Goal: Task Accomplishment & Management: Manage account settings

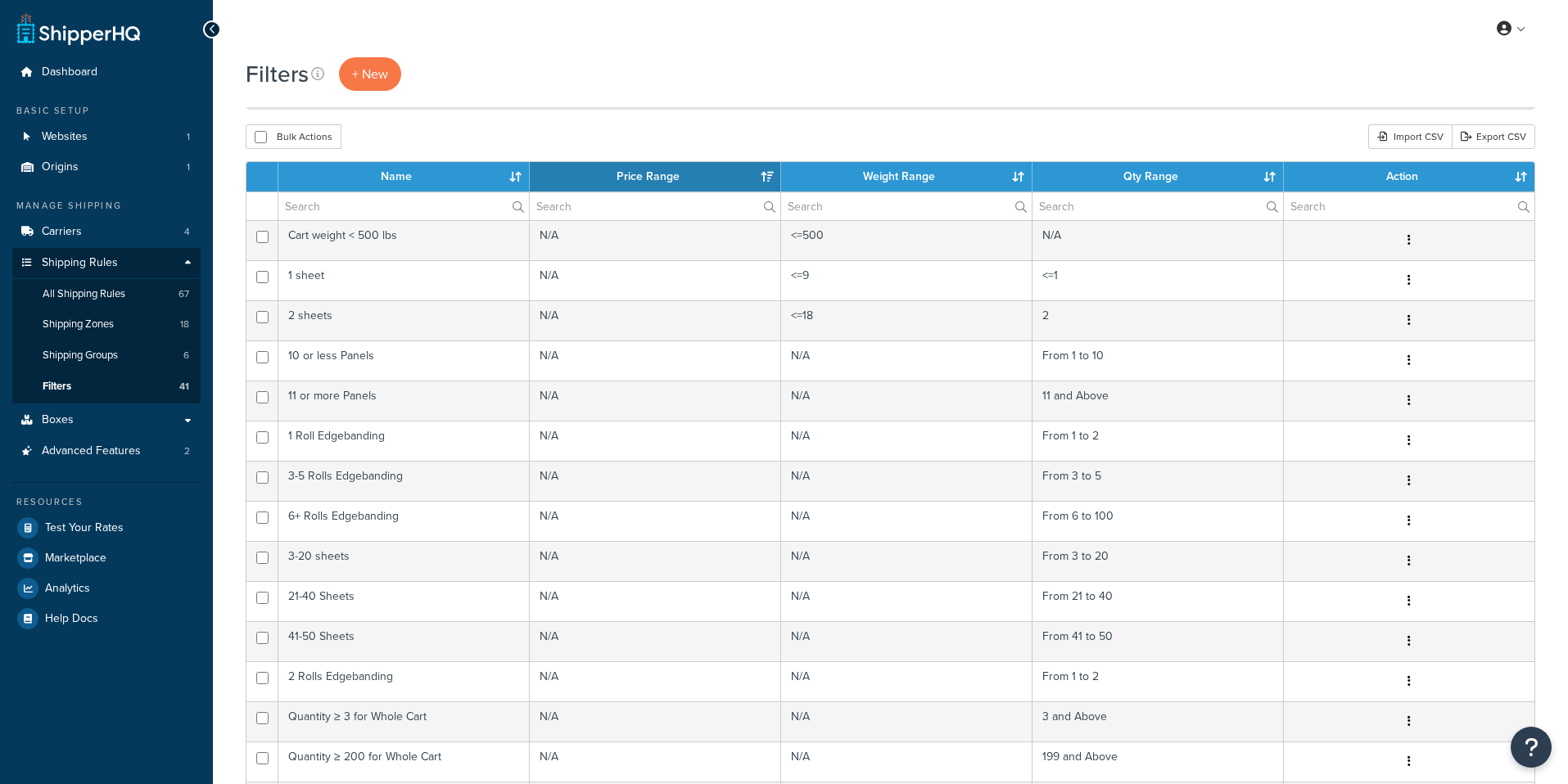
select select "15"
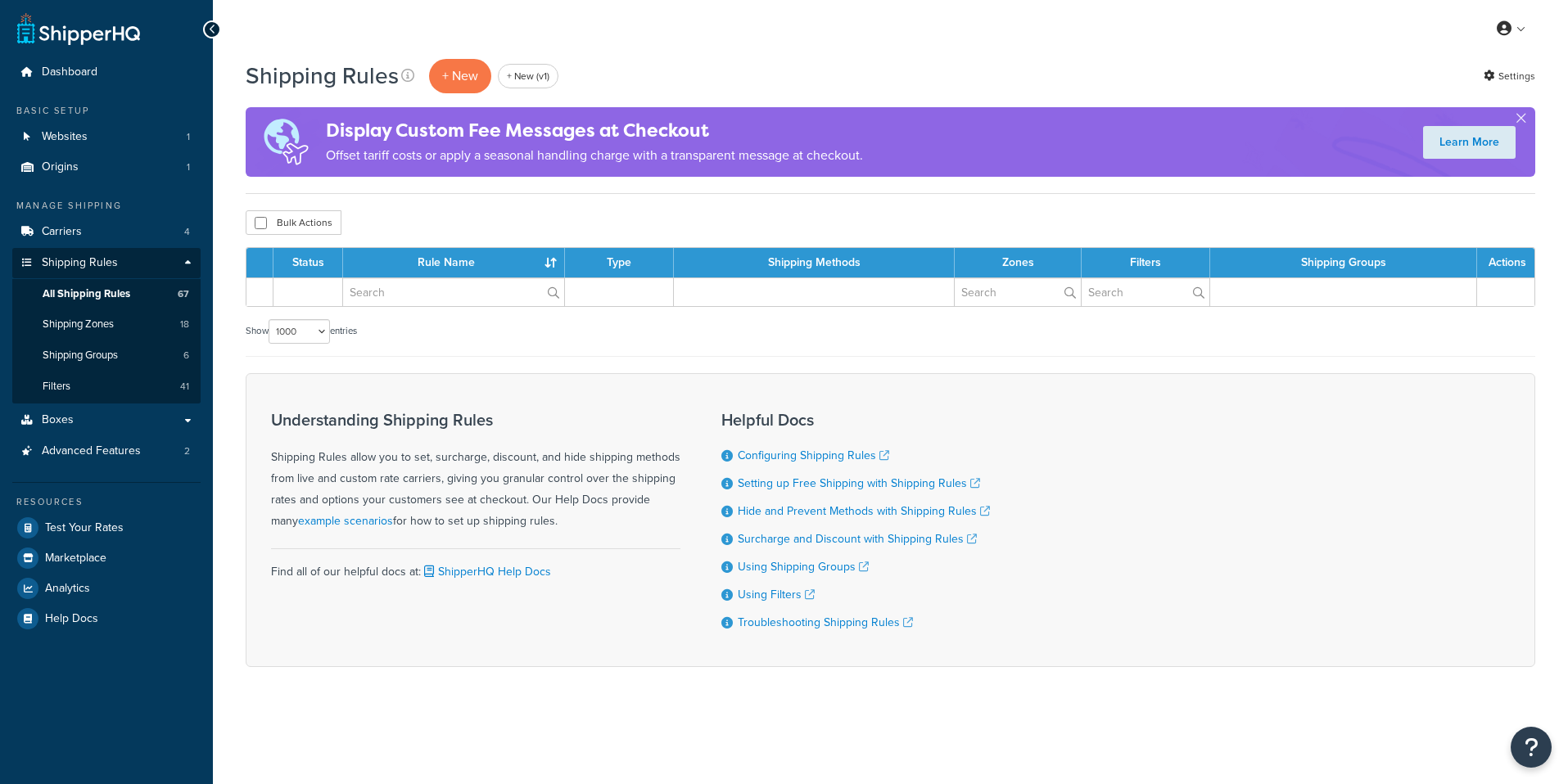
select select "1000"
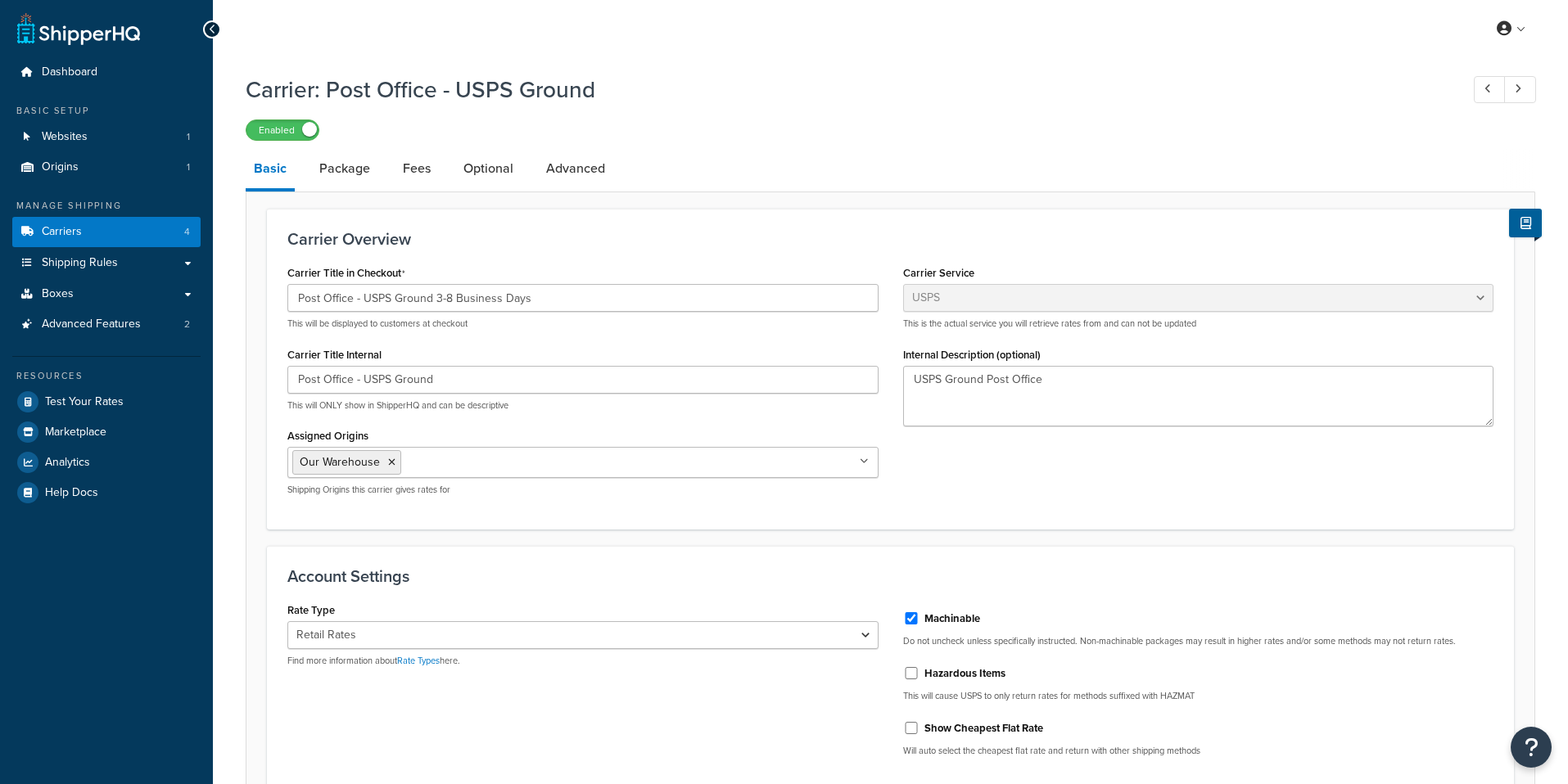
select select "usps"
click at [139, 231] on link "Carriers 4" at bounding box center [106, 232] width 188 height 30
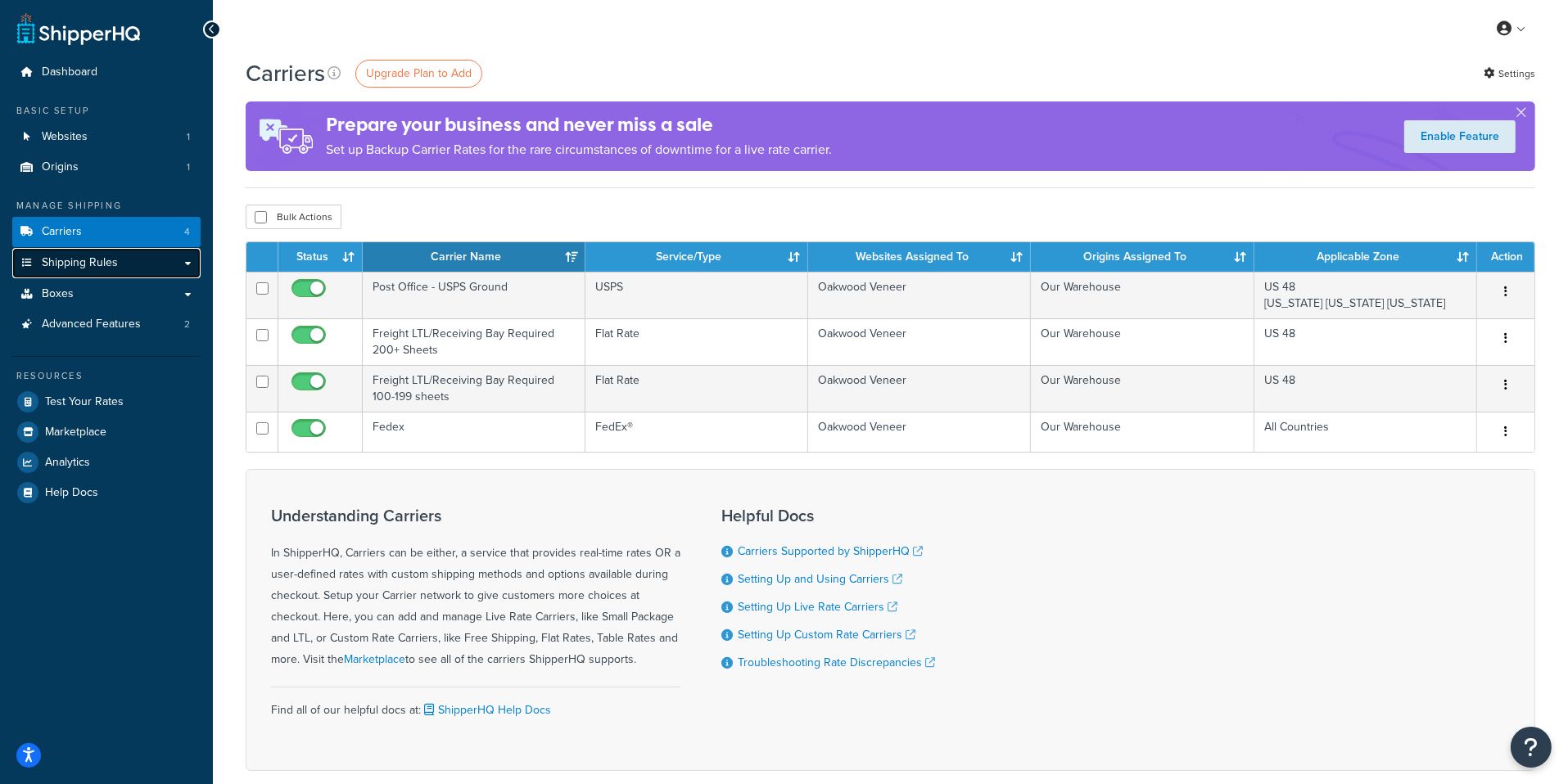
click at [117, 255] on link "Shipping Rules" at bounding box center [106, 263] width 188 height 30
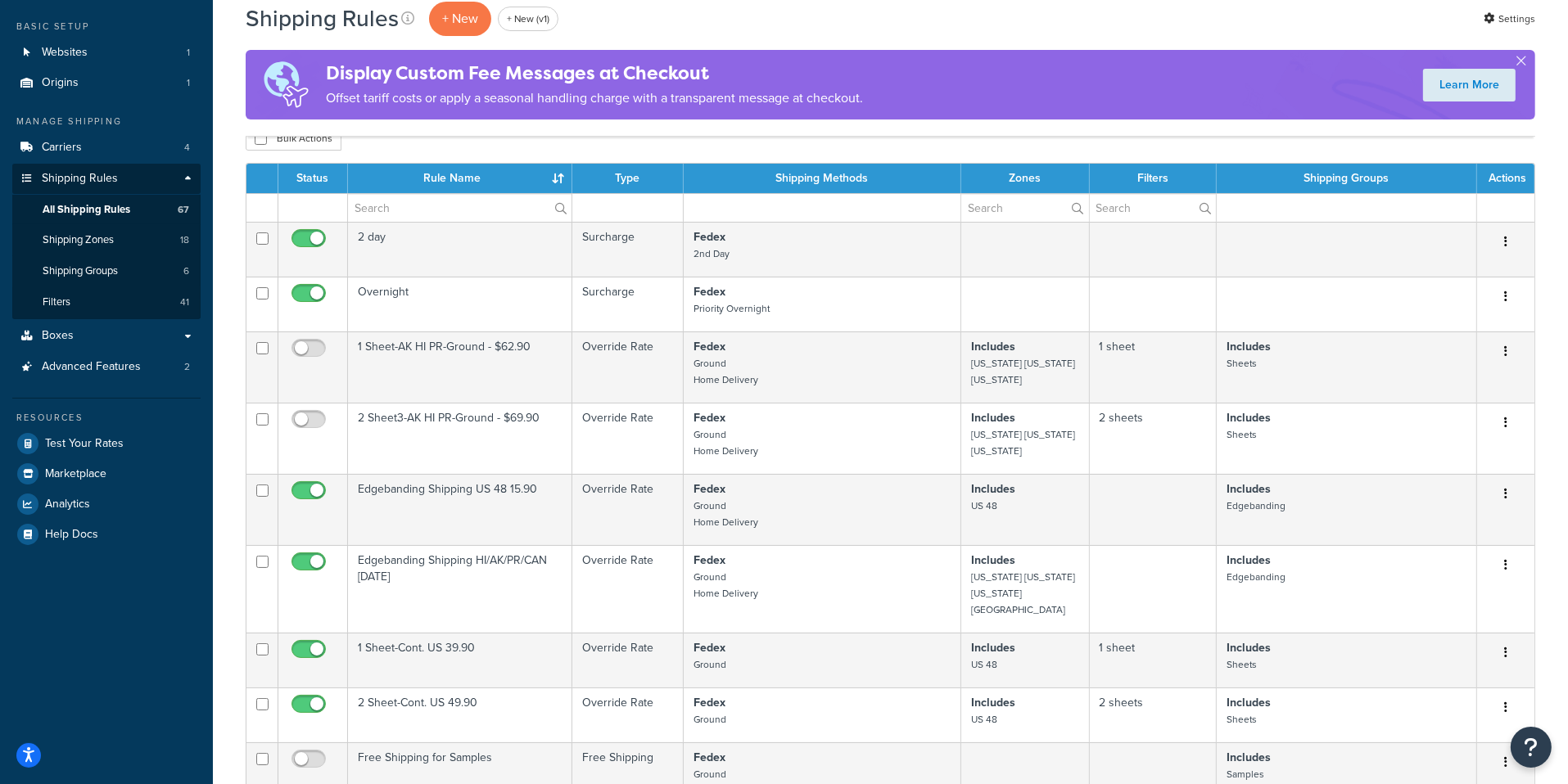
scroll to position [104, 0]
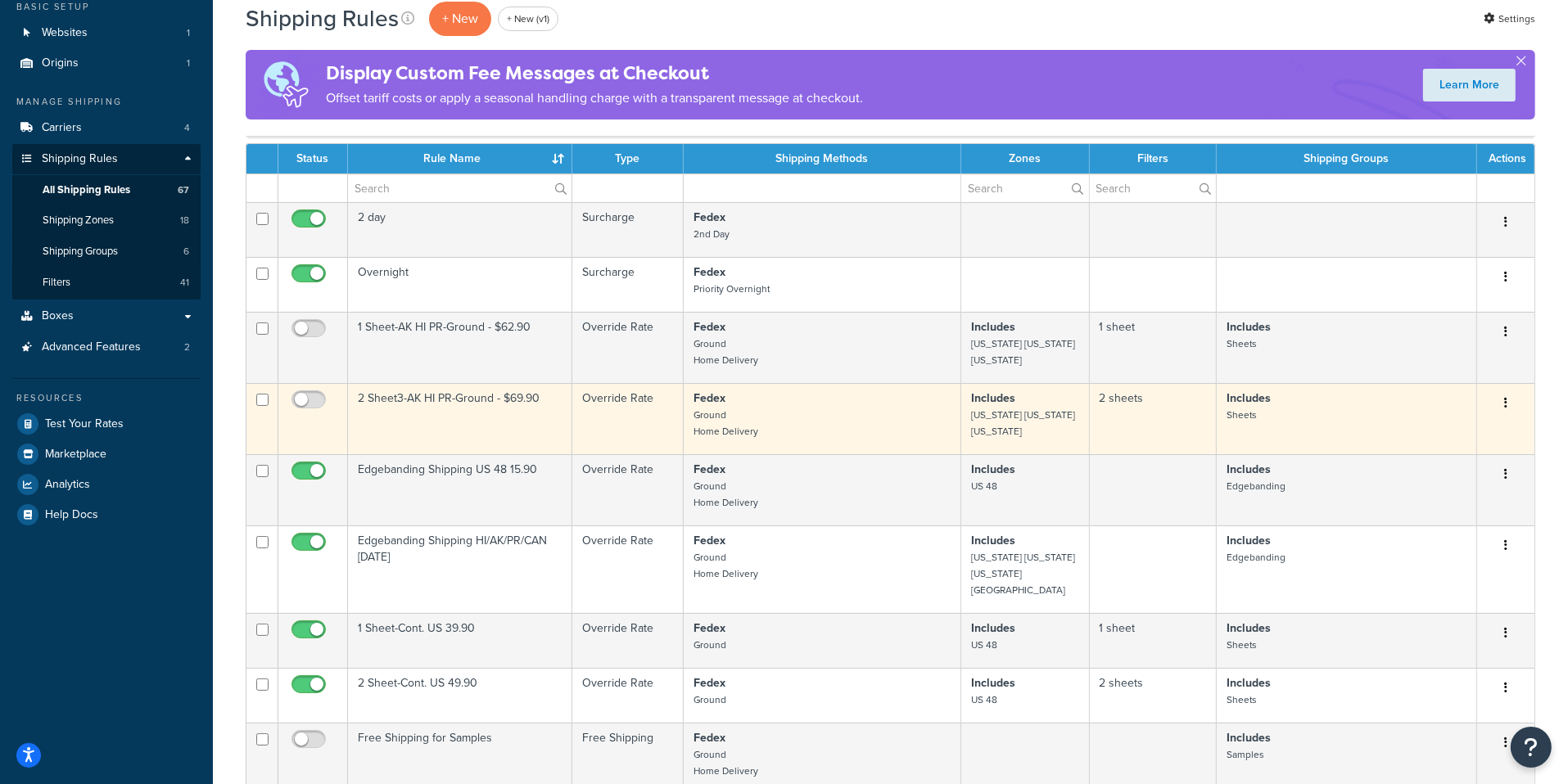
click at [571, 437] on td "2 Sheet3-AK HI PR-Ground - $69.90" at bounding box center [460, 418] width 224 height 71
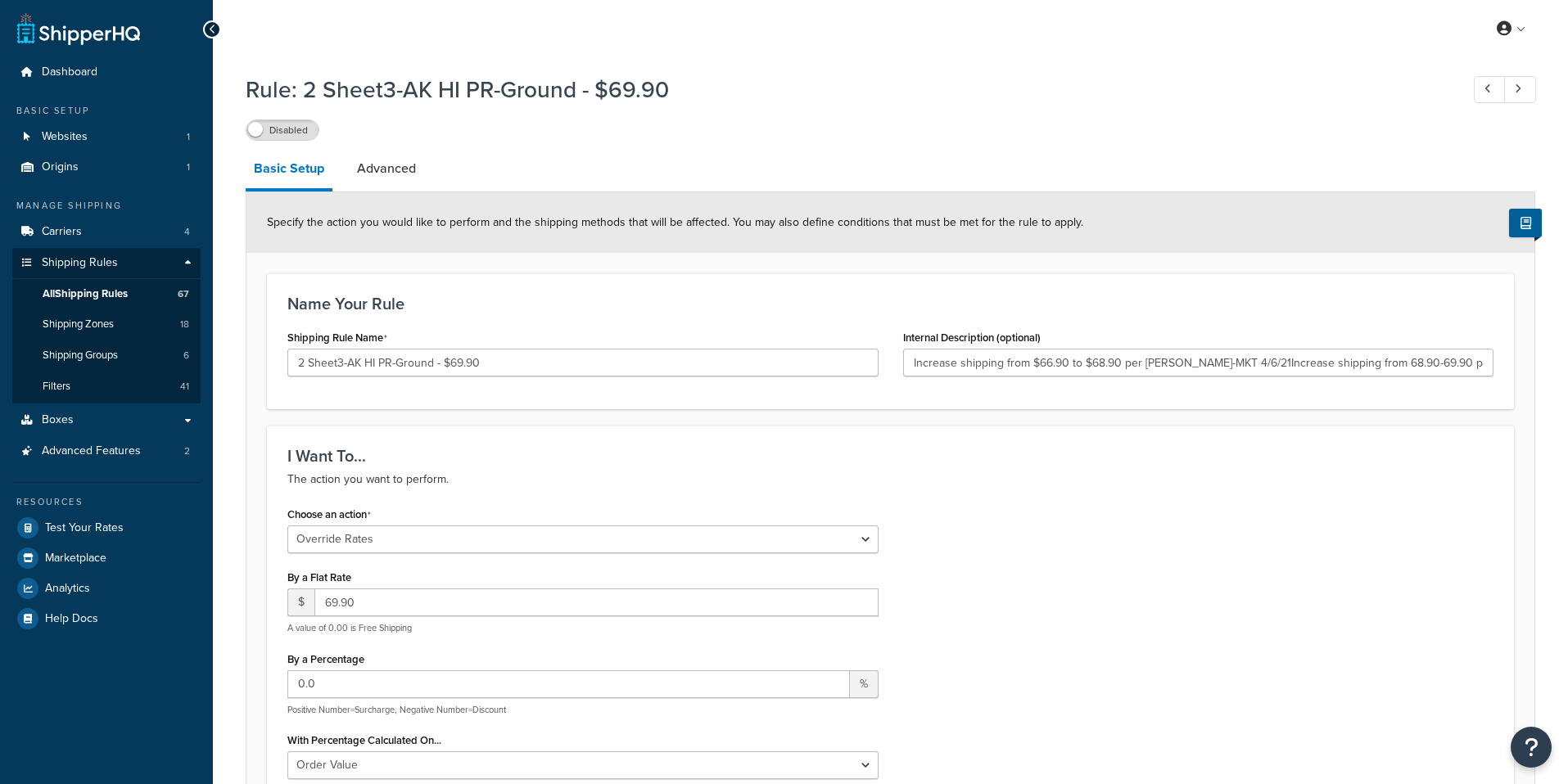
select select "OVERRIDE"
select select "LOCATION"
type input "Increase shipping from $66.90 to $68.90 per Peter-MKT 4/6/21Increase shipping f…"
click at [402, 185] on link "Advanced" at bounding box center [387, 169] width 76 height 40
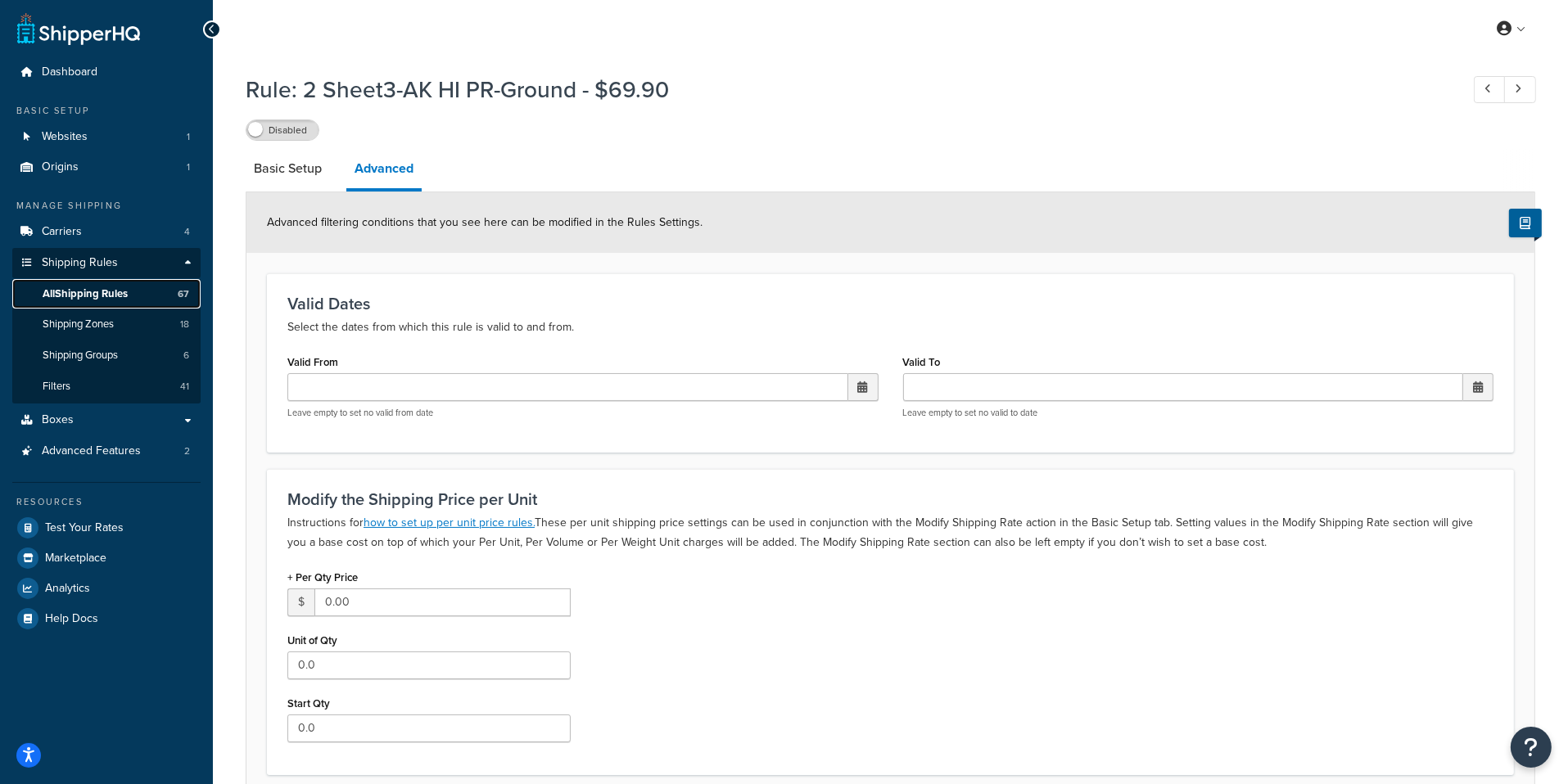
click at [135, 292] on link "All Shipping Rules 67" at bounding box center [106, 294] width 188 height 30
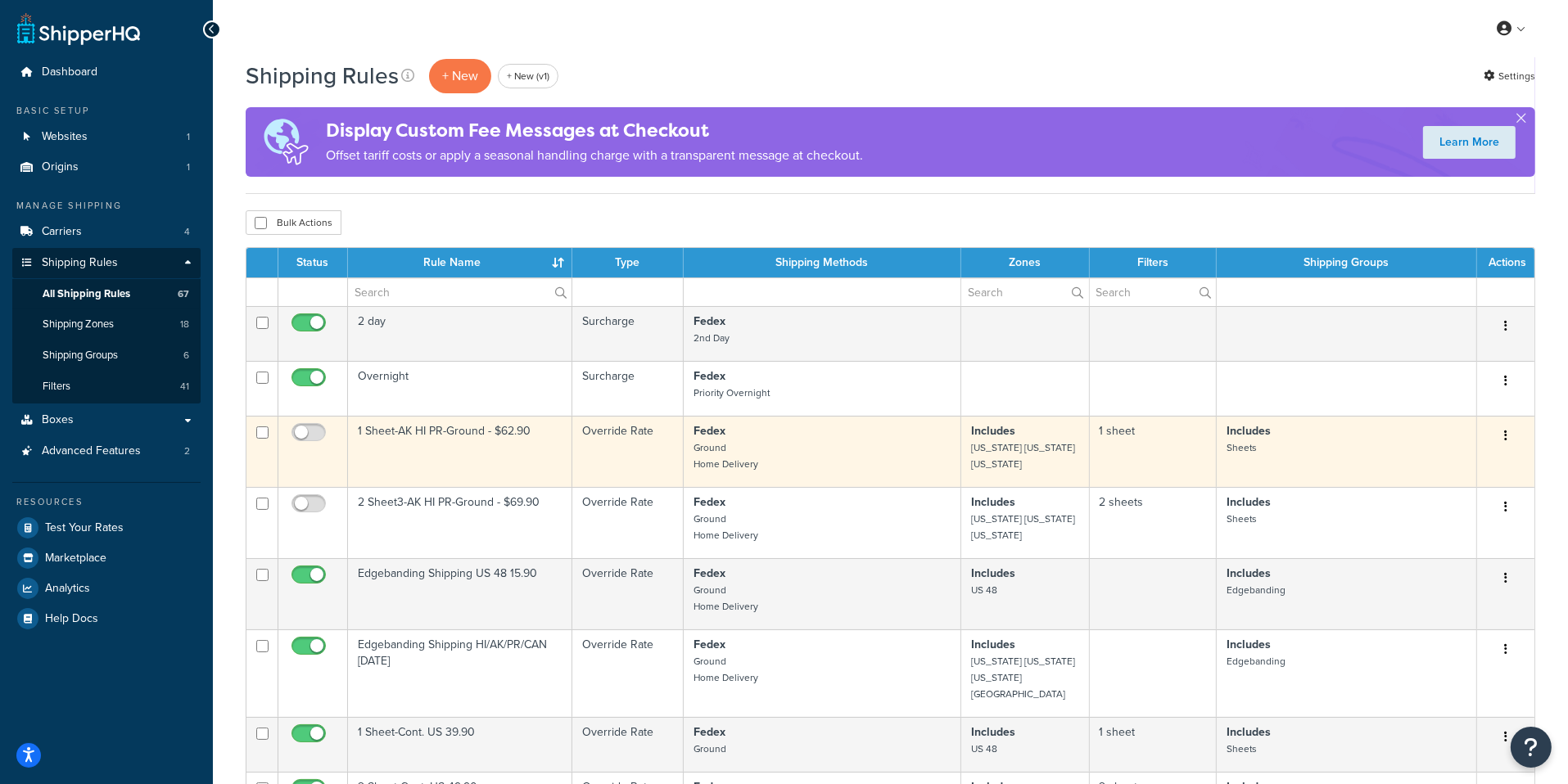
click at [514, 458] on td "1 Sheet-AK HI PR-Ground - $62.90" at bounding box center [460, 451] width 224 height 71
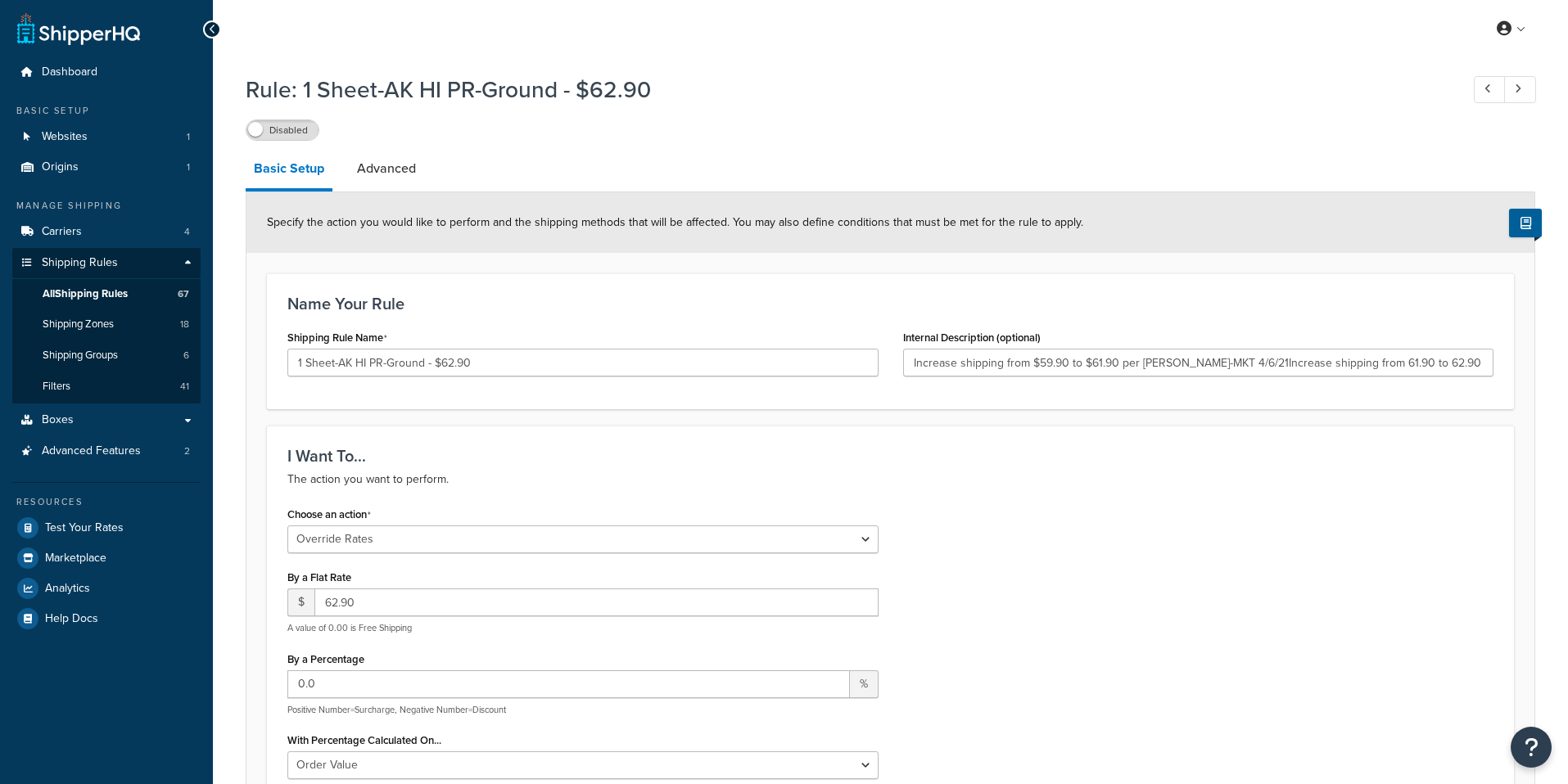
select select "OVERRIDE"
select select "LOCATION"
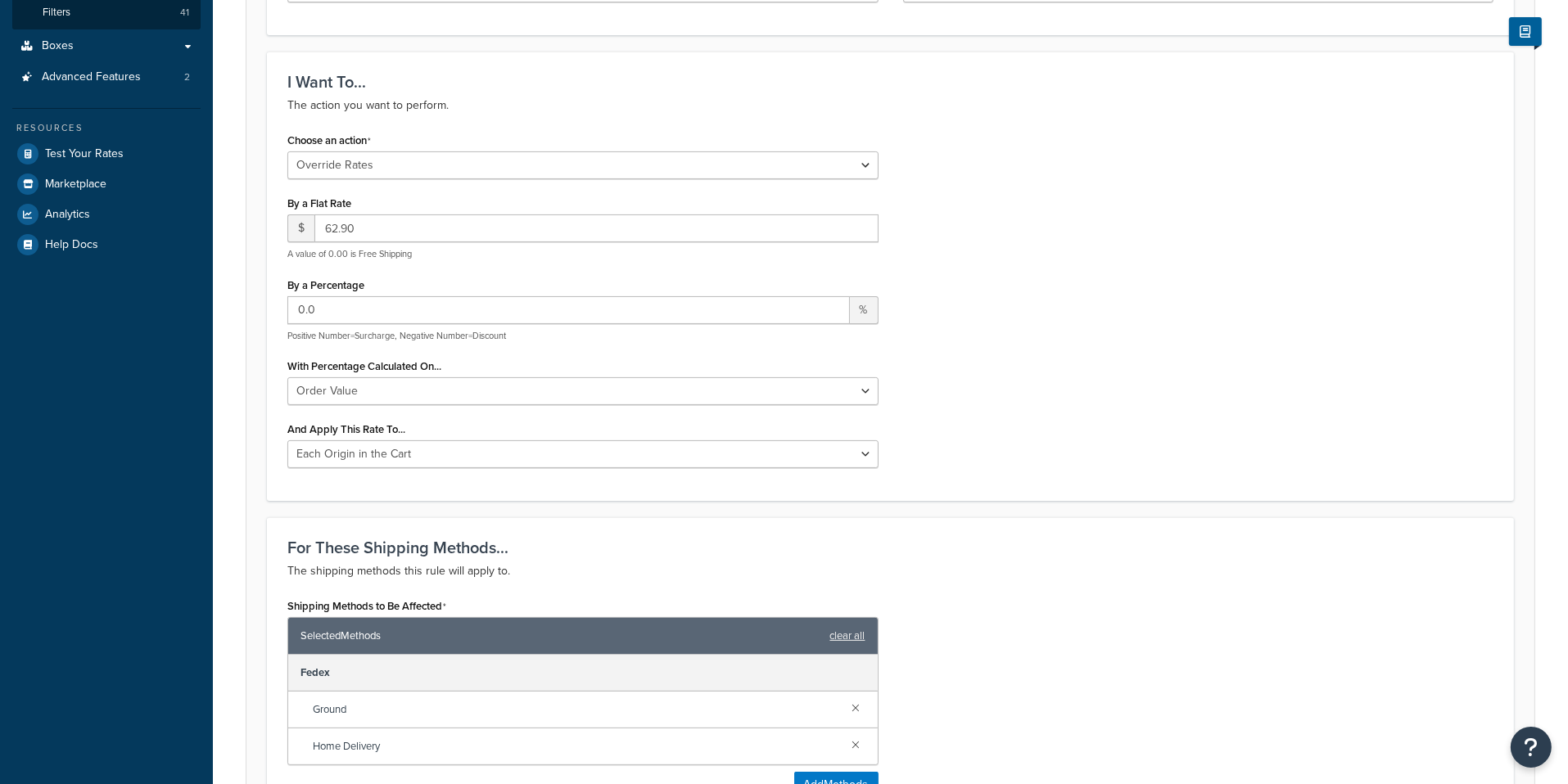
type input "Increase shipping from $59.90 to $61.90 per [PERSON_NAME]-MKT 4/6/21Increase sh…"
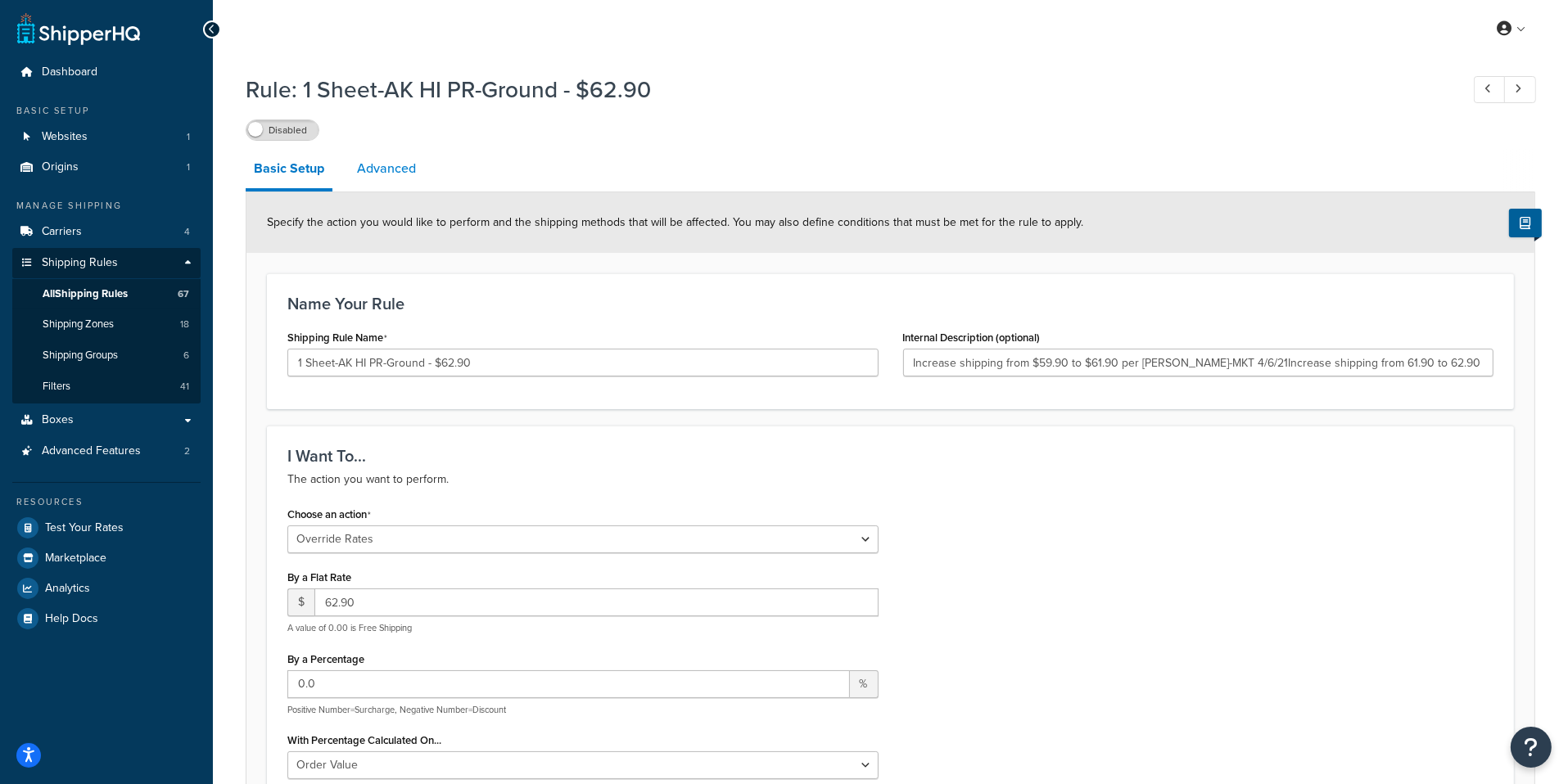
click at [393, 178] on link "Advanced" at bounding box center [387, 169] width 76 height 40
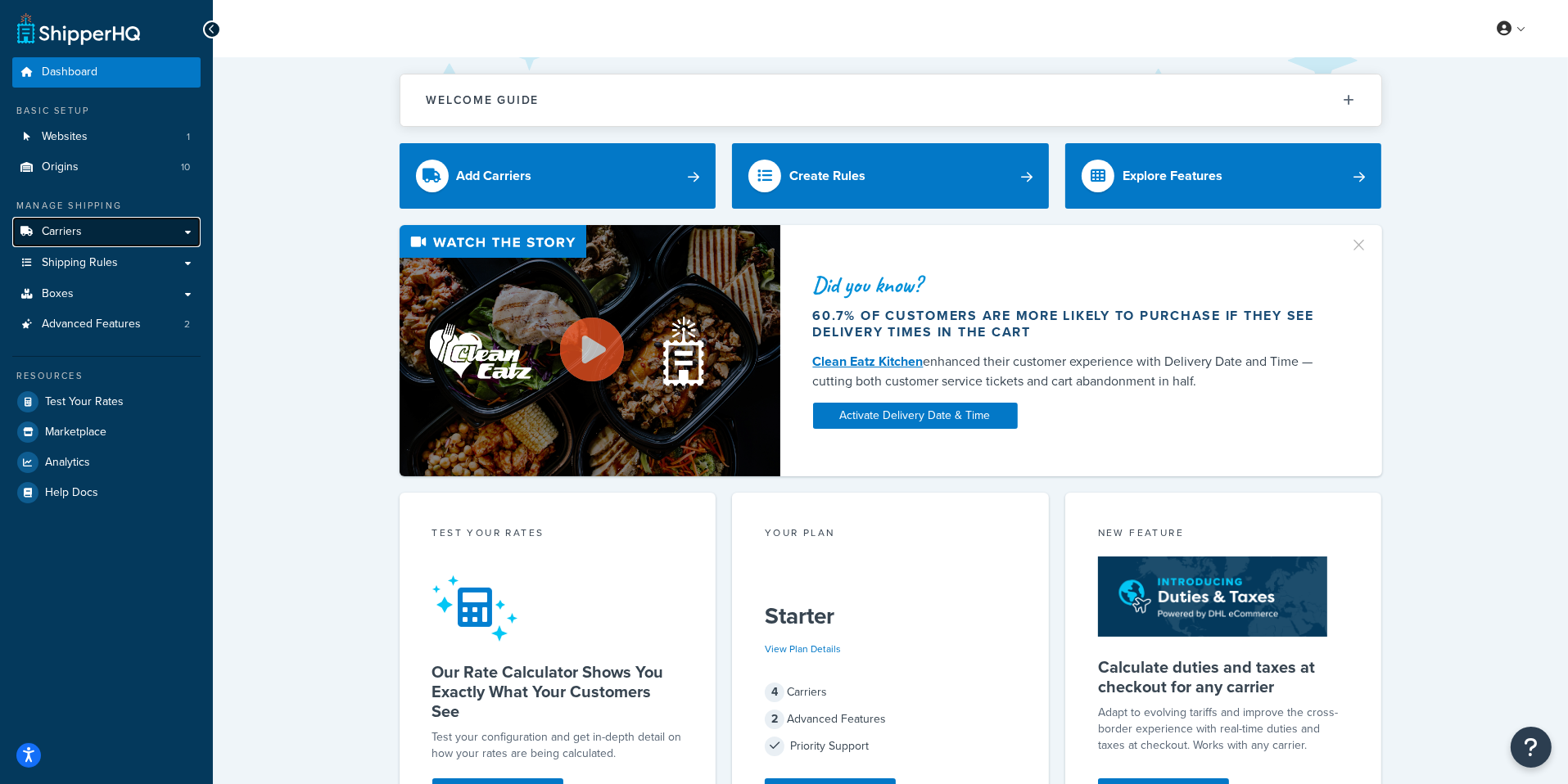
click at [95, 222] on link "Carriers" at bounding box center [106, 232] width 188 height 30
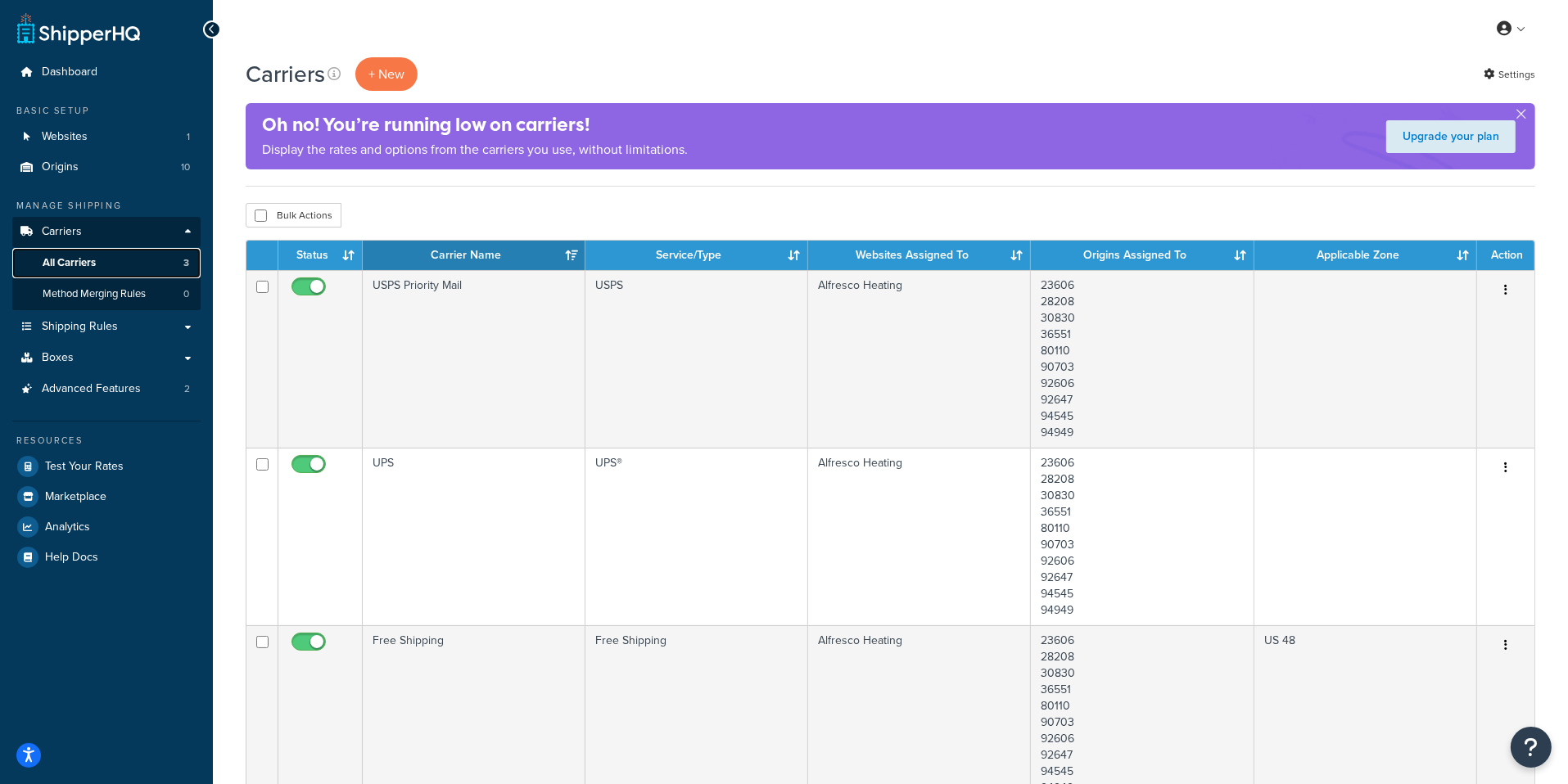
click at [152, 257] on link "All Carriers 3" at bounding box center [106, 263] width 188 height 30
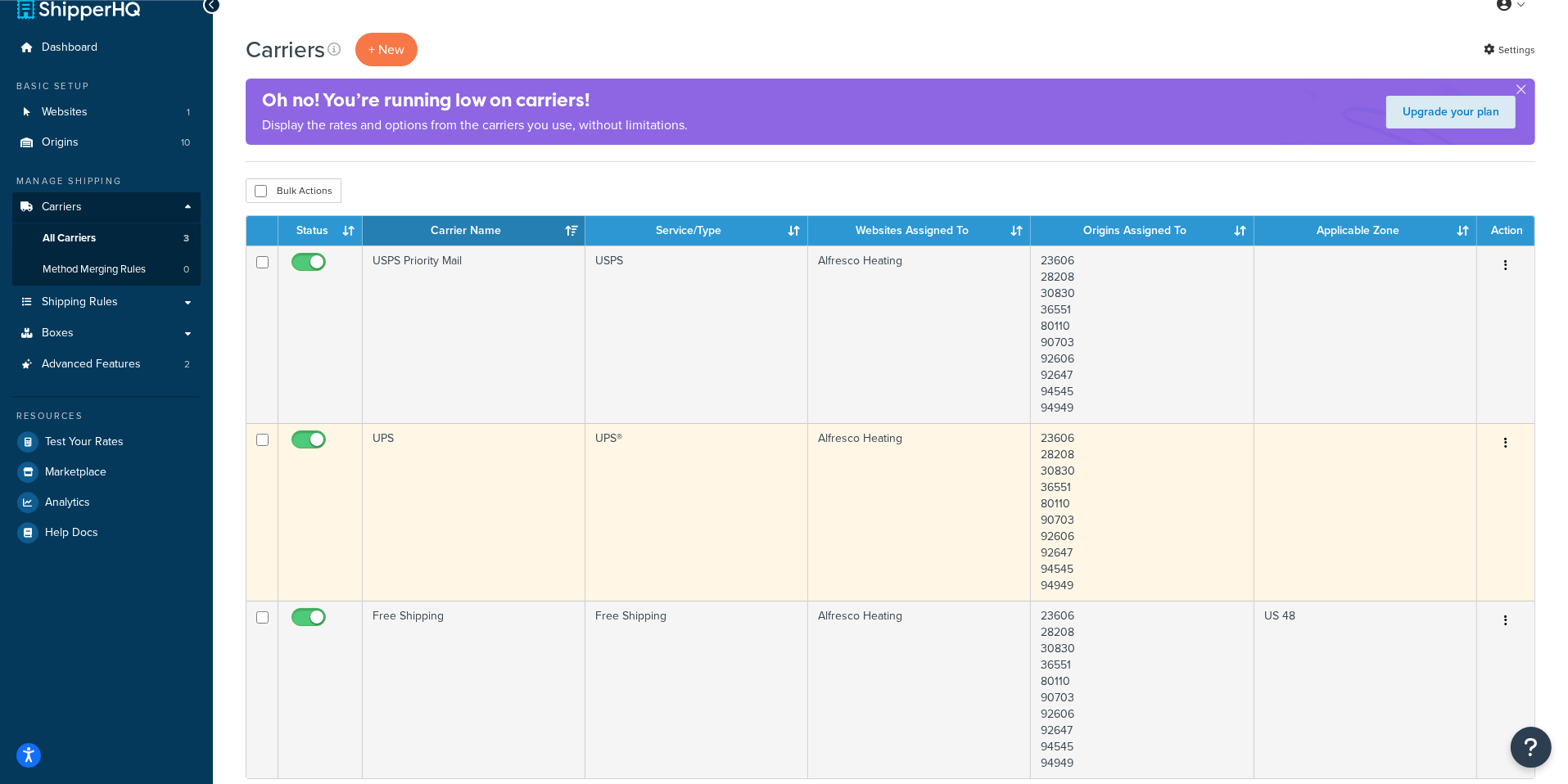
scroll to position [21, 0]
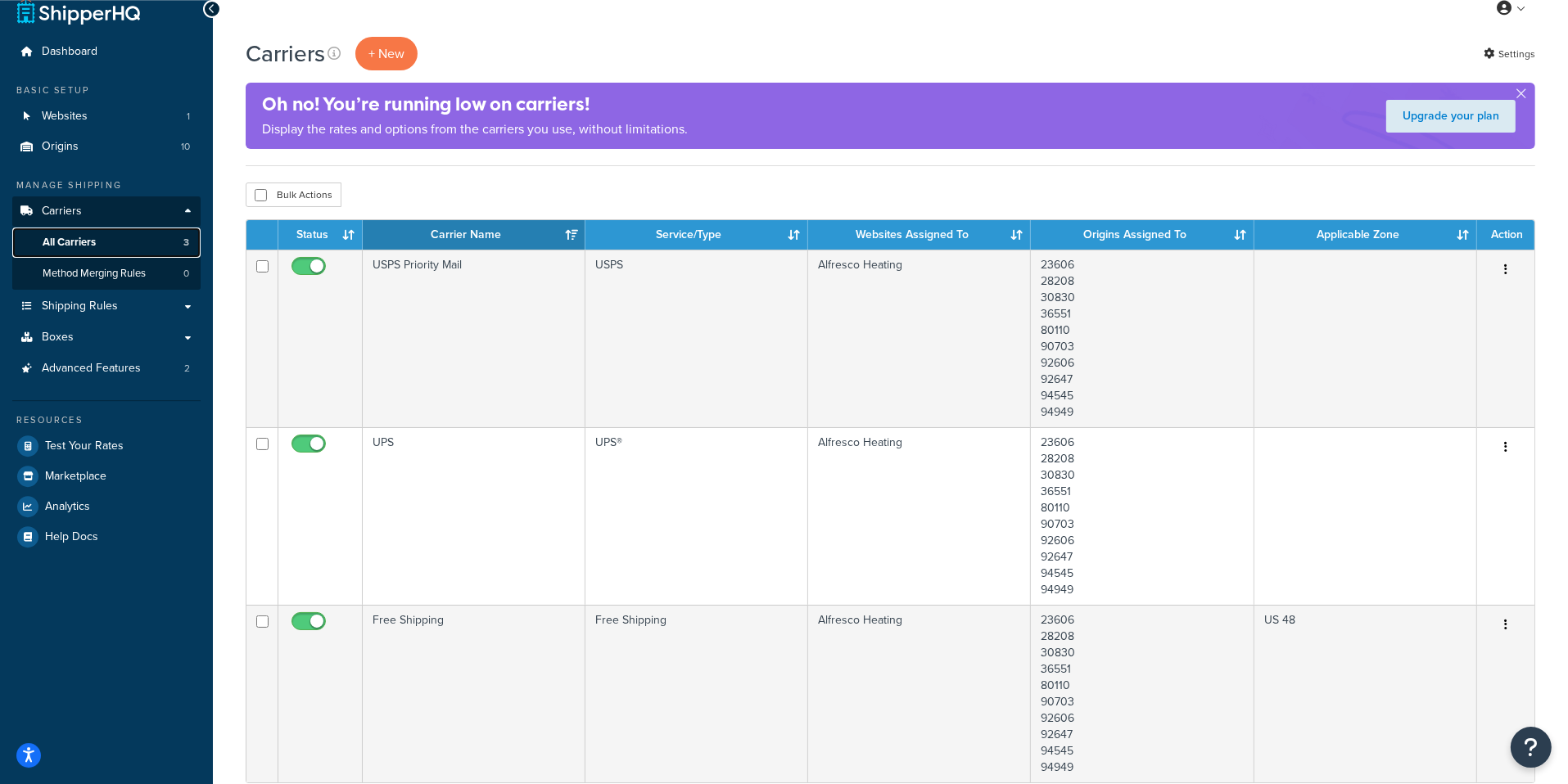
click at [155, 251] on link "All Carriers 3" at bounding box center [106, 243] width 188 height 30
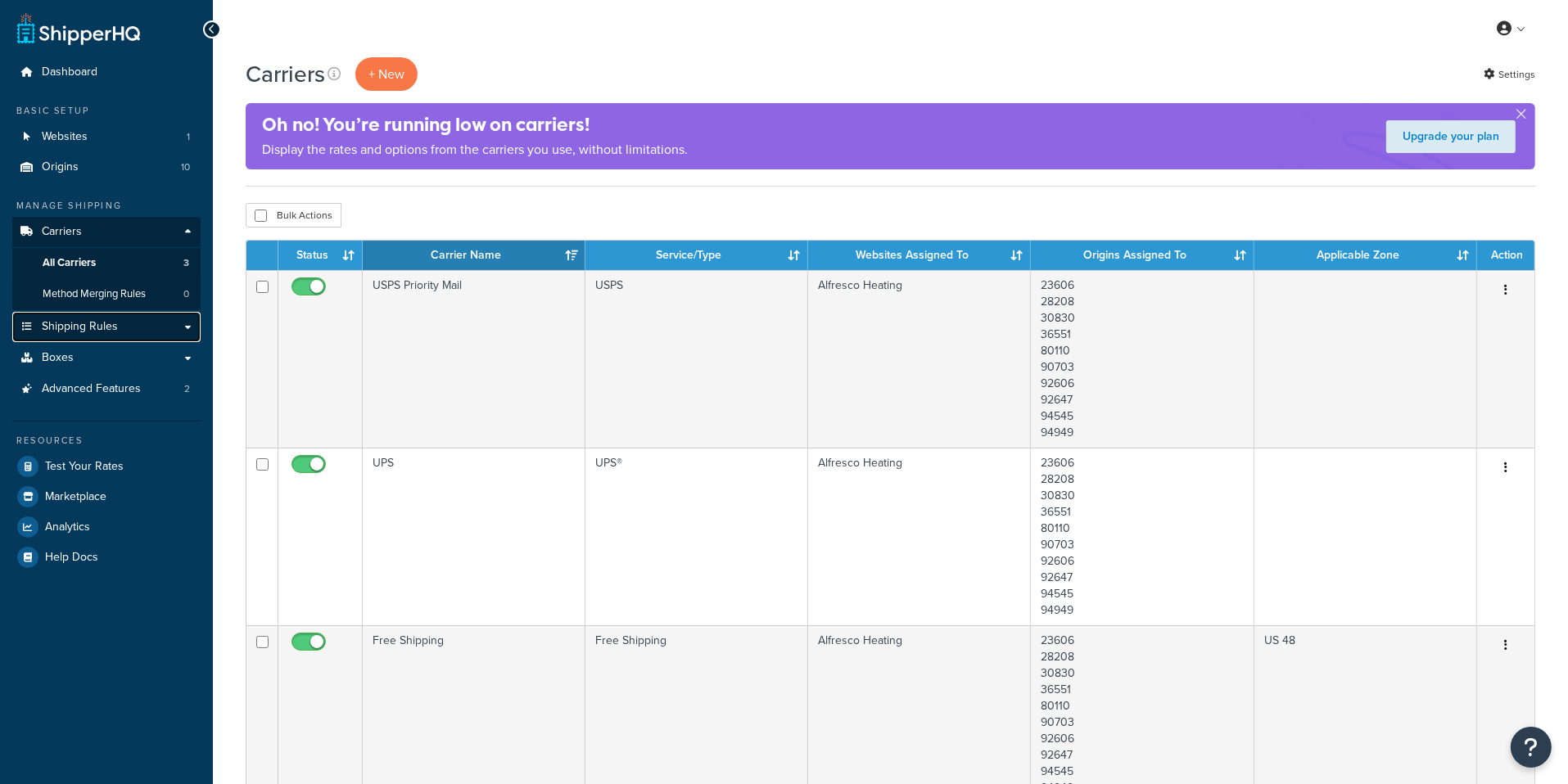
click at [138, 335] on link "Shipping Rules" at bounding box center [106, 327] width 188 height 30
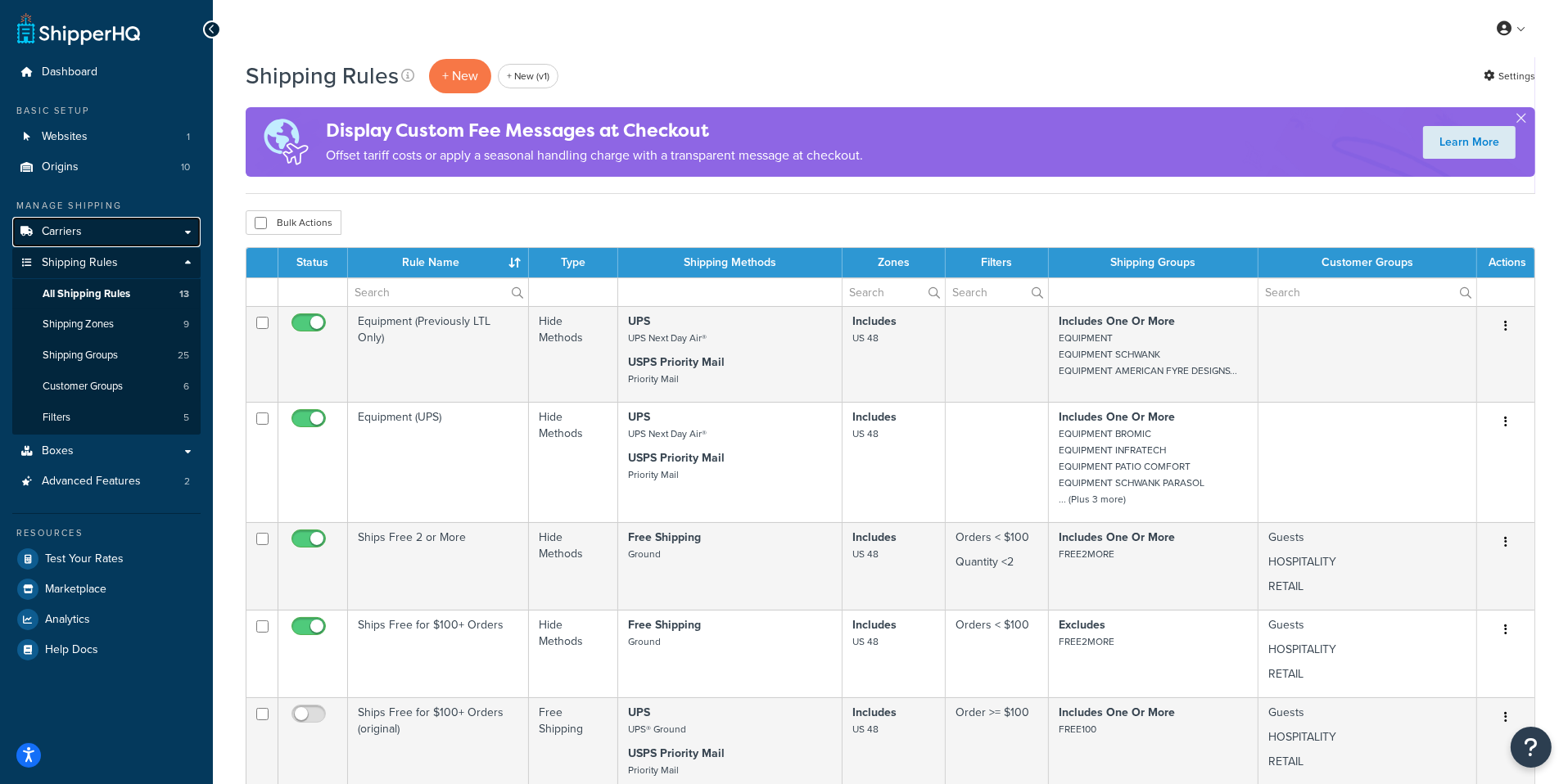
click at [154, 240] on link "Carriers" at bounding box center [106, 232] width 188 height 30
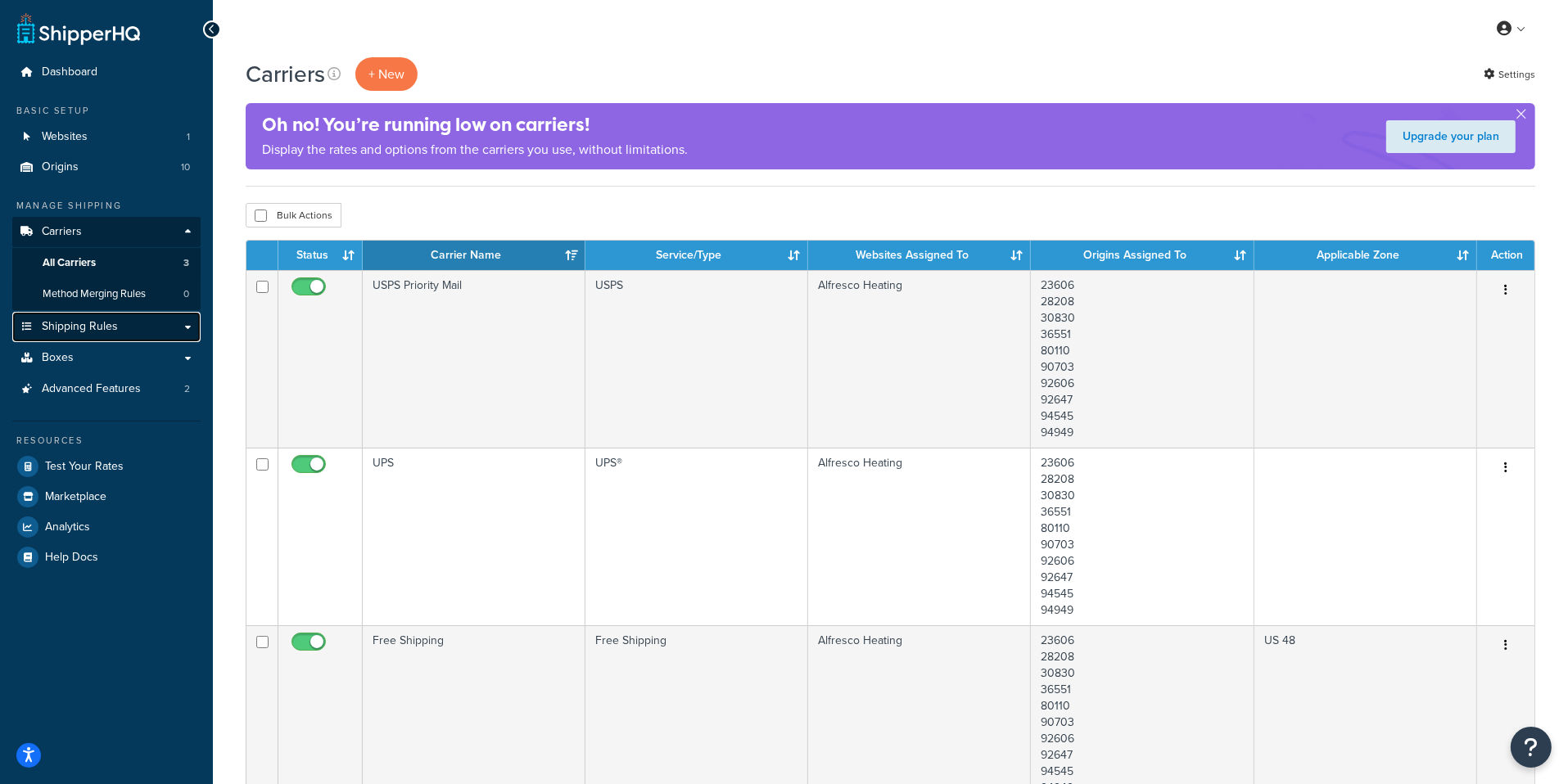
click at [108, 331] on span "Shipping Rules" at bounding box center [79, 326] width 76 height 14
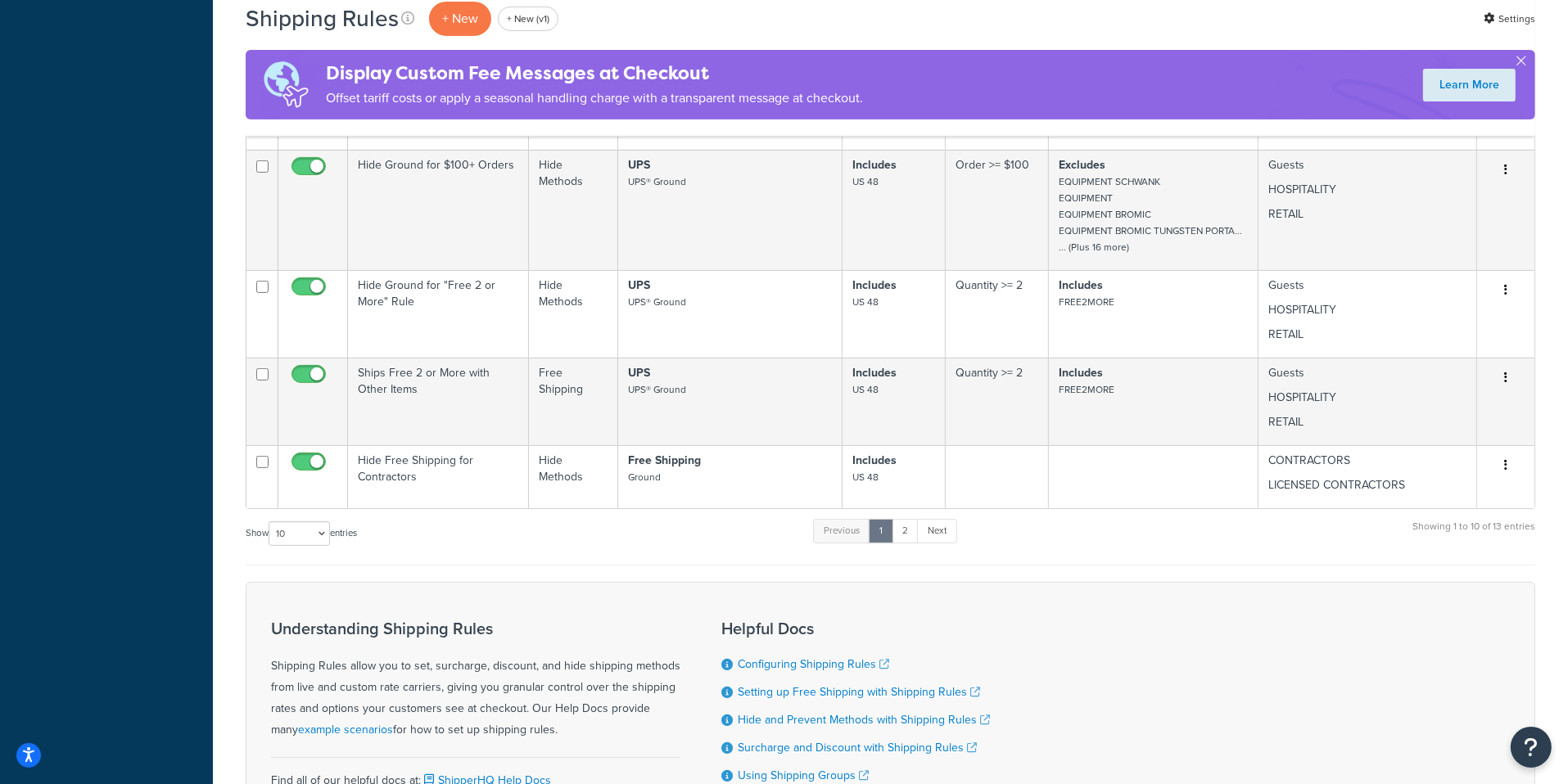
scroll to position [751, 0]
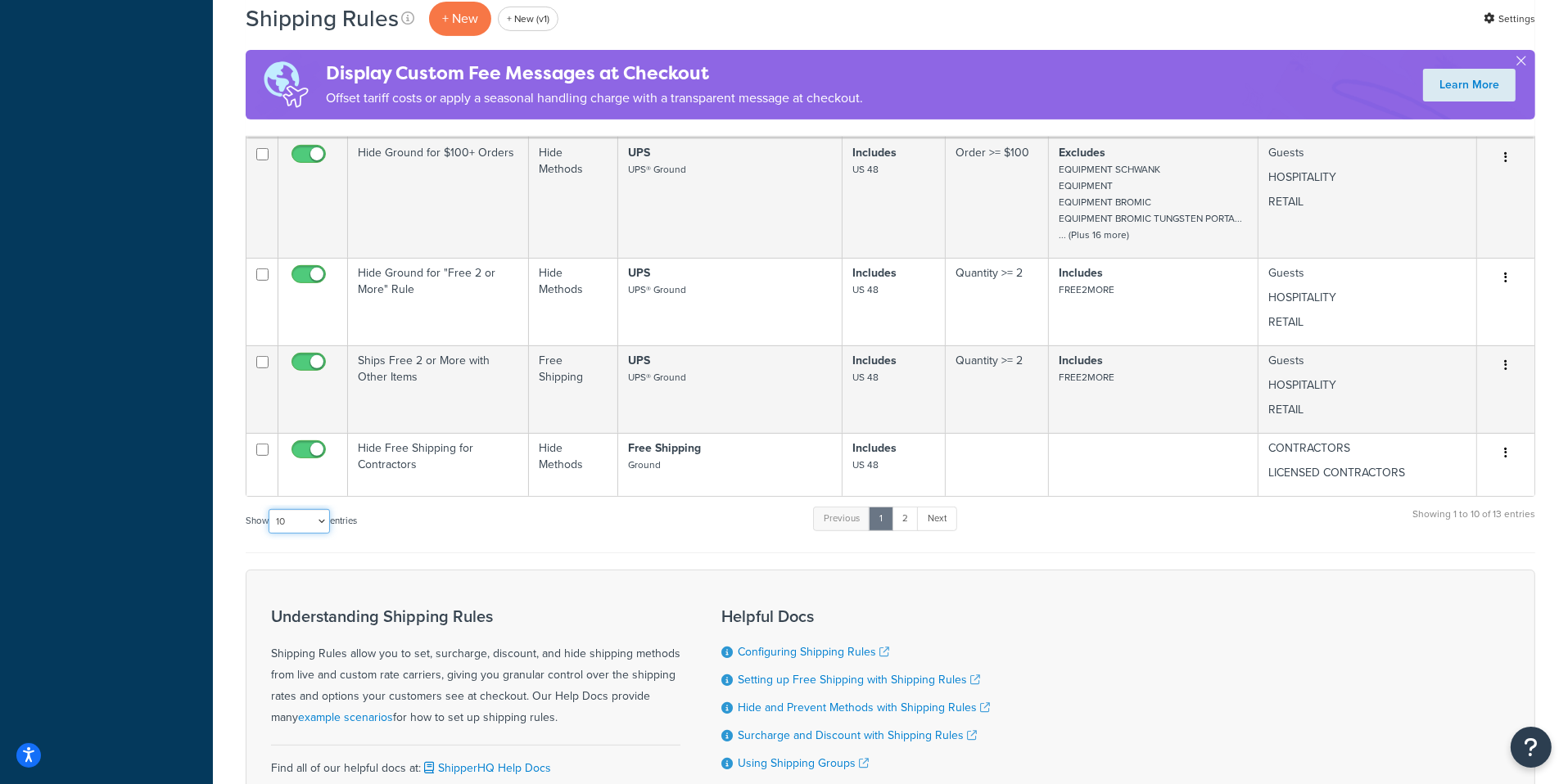
select select "100"
click option "100" at bounding box center [0, 0] width 0 height 0
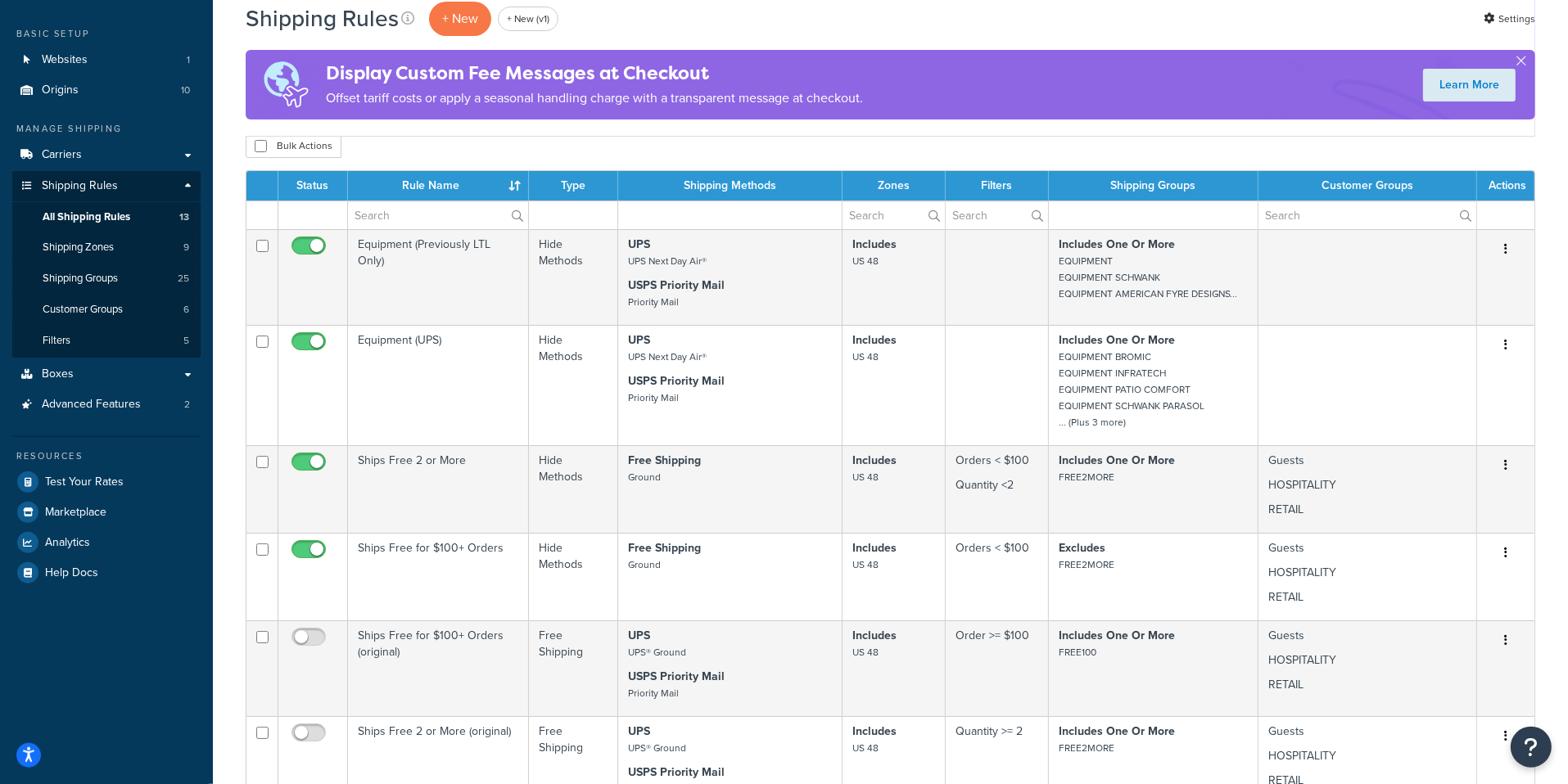
scroll to position [100, 0]
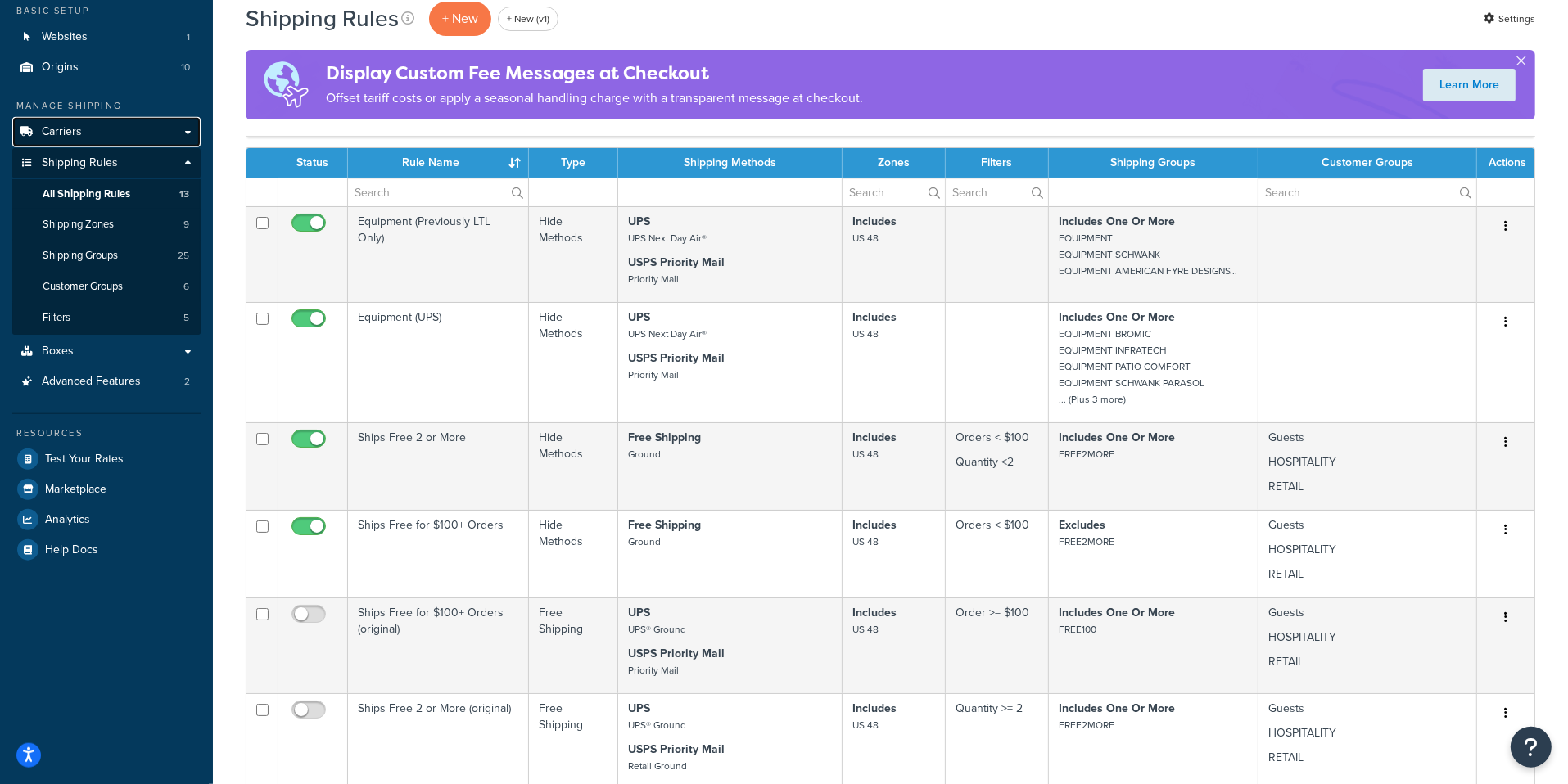
click at [145, 147] on link "Carriers" at bounding box center [106, 132] width 188 height 30
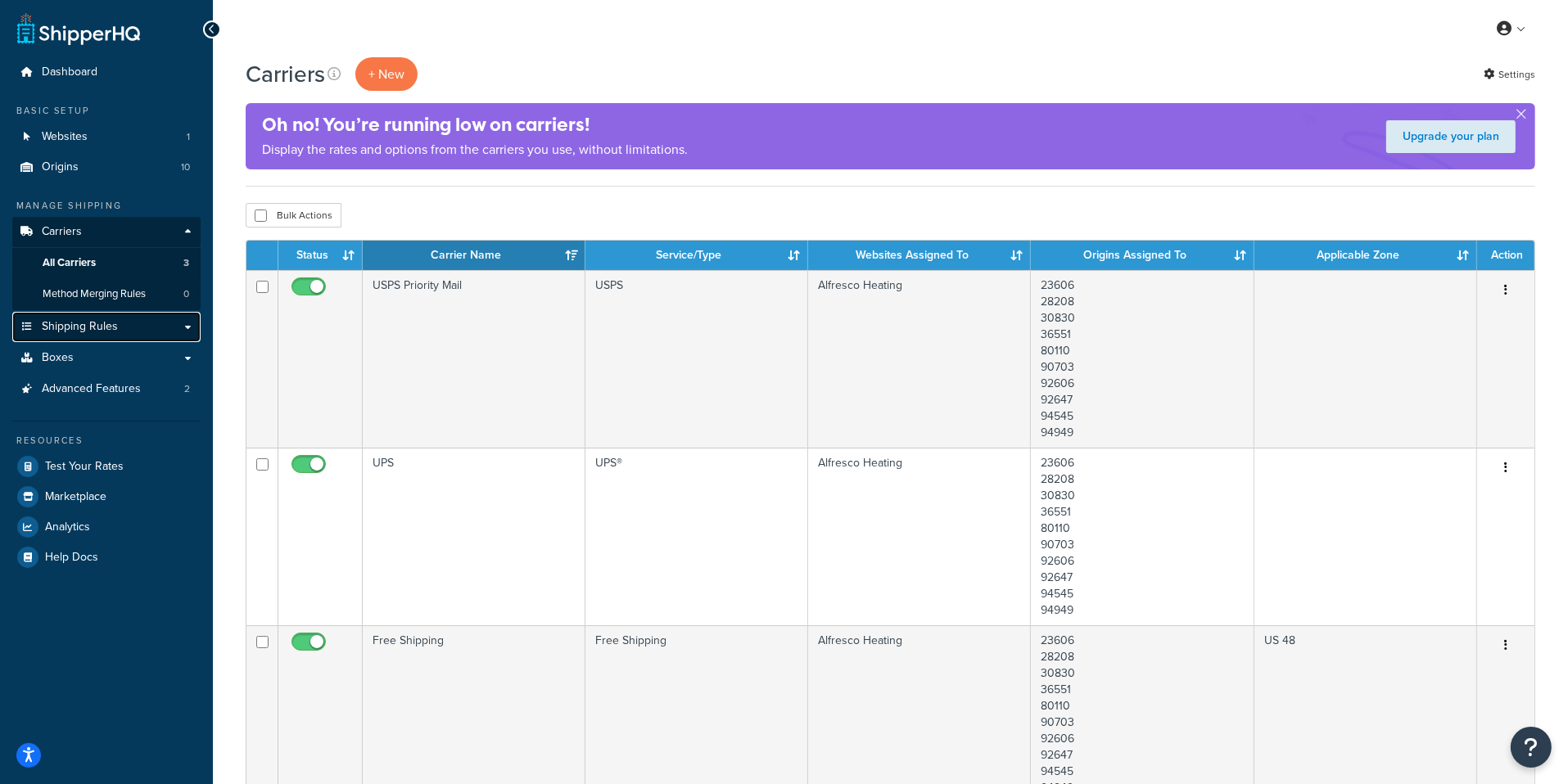
click at [156, 331] on link "Shipping Rules" at bounding box center [106, 327] width 188 height 30
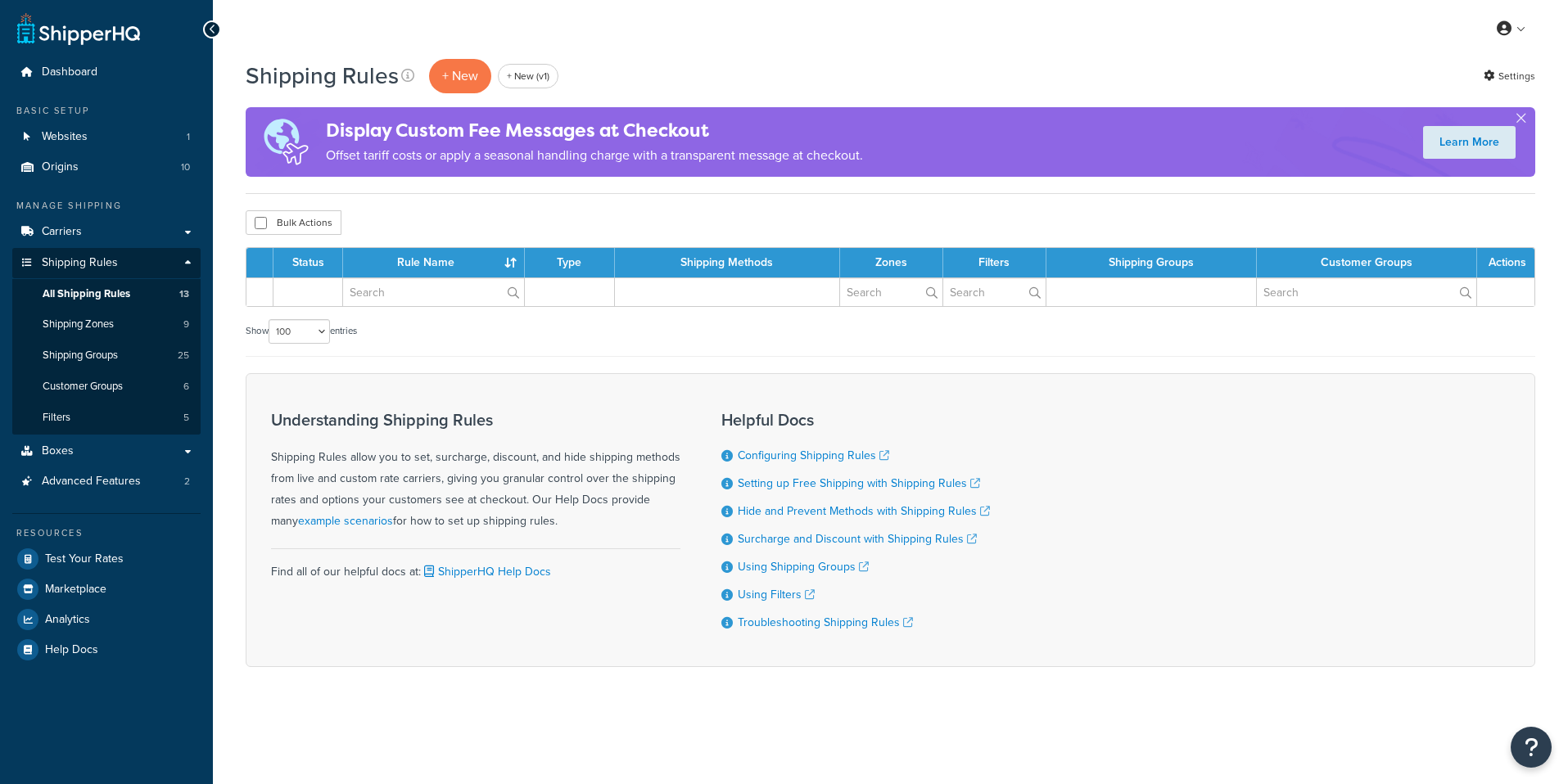
select select "100"
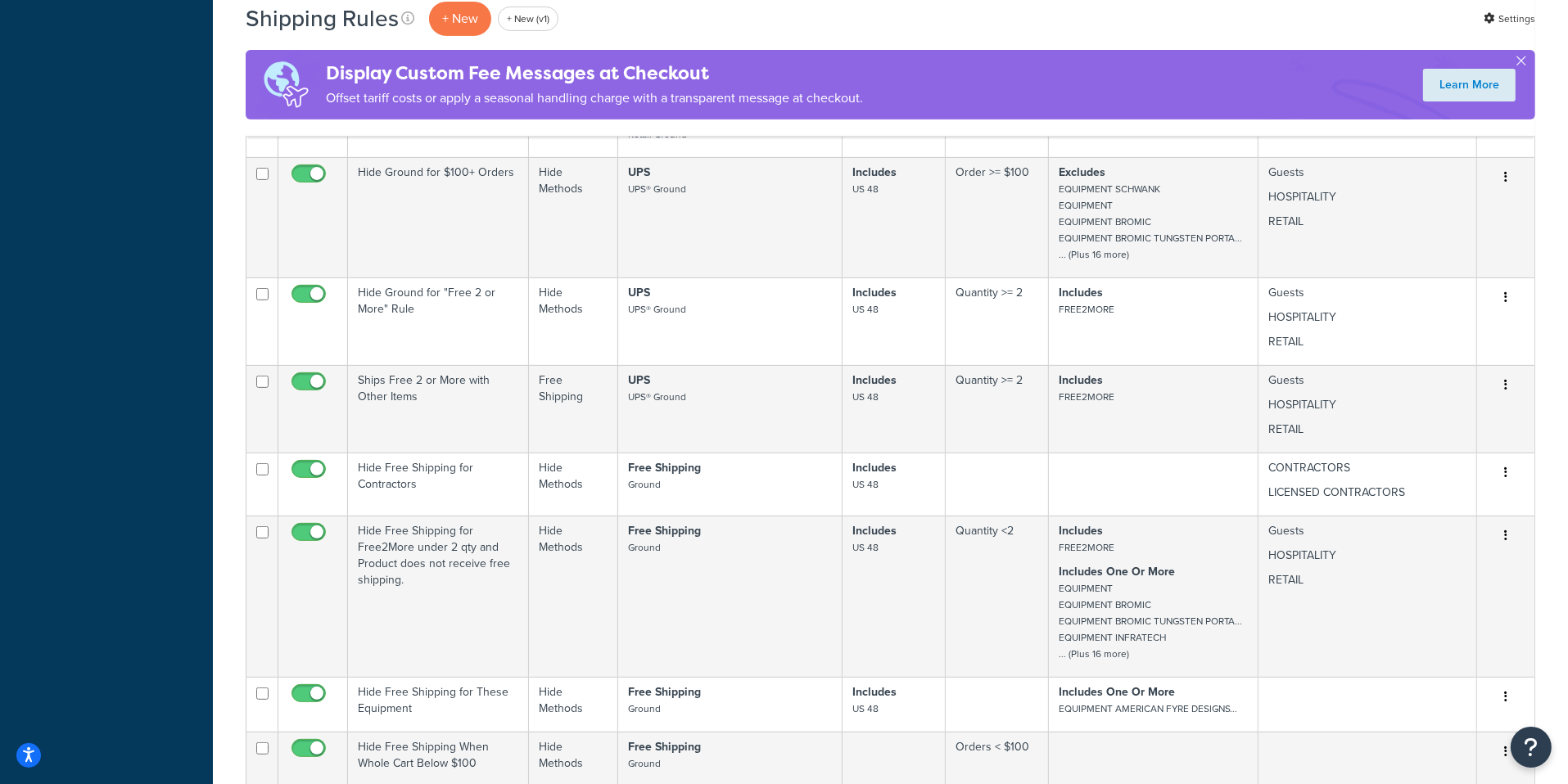
scroll to position [745, 0]
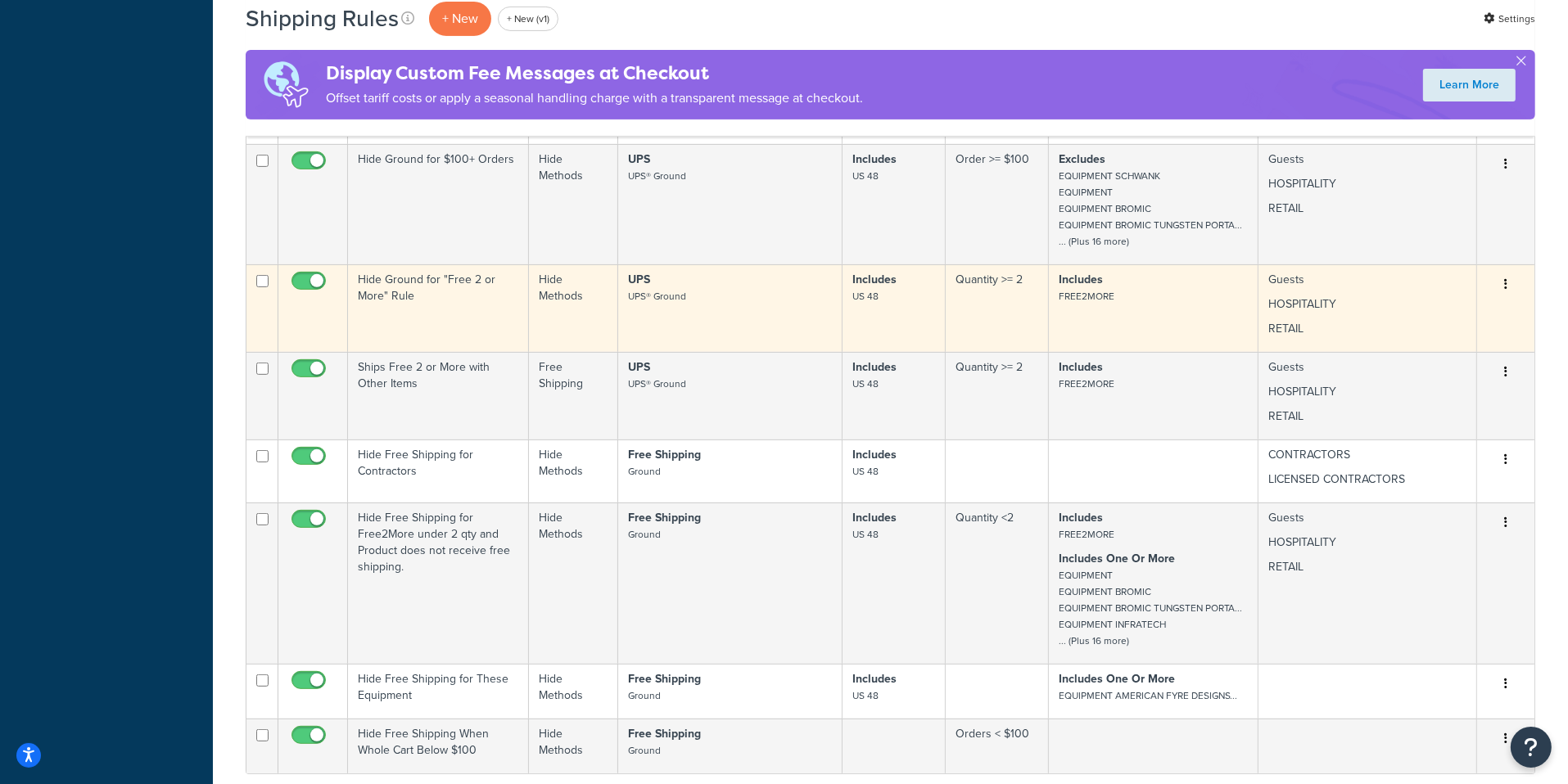
click at [639, 333] on td "UPS UPS® Ground" at bounding box center [730, 308] width 224 height 88
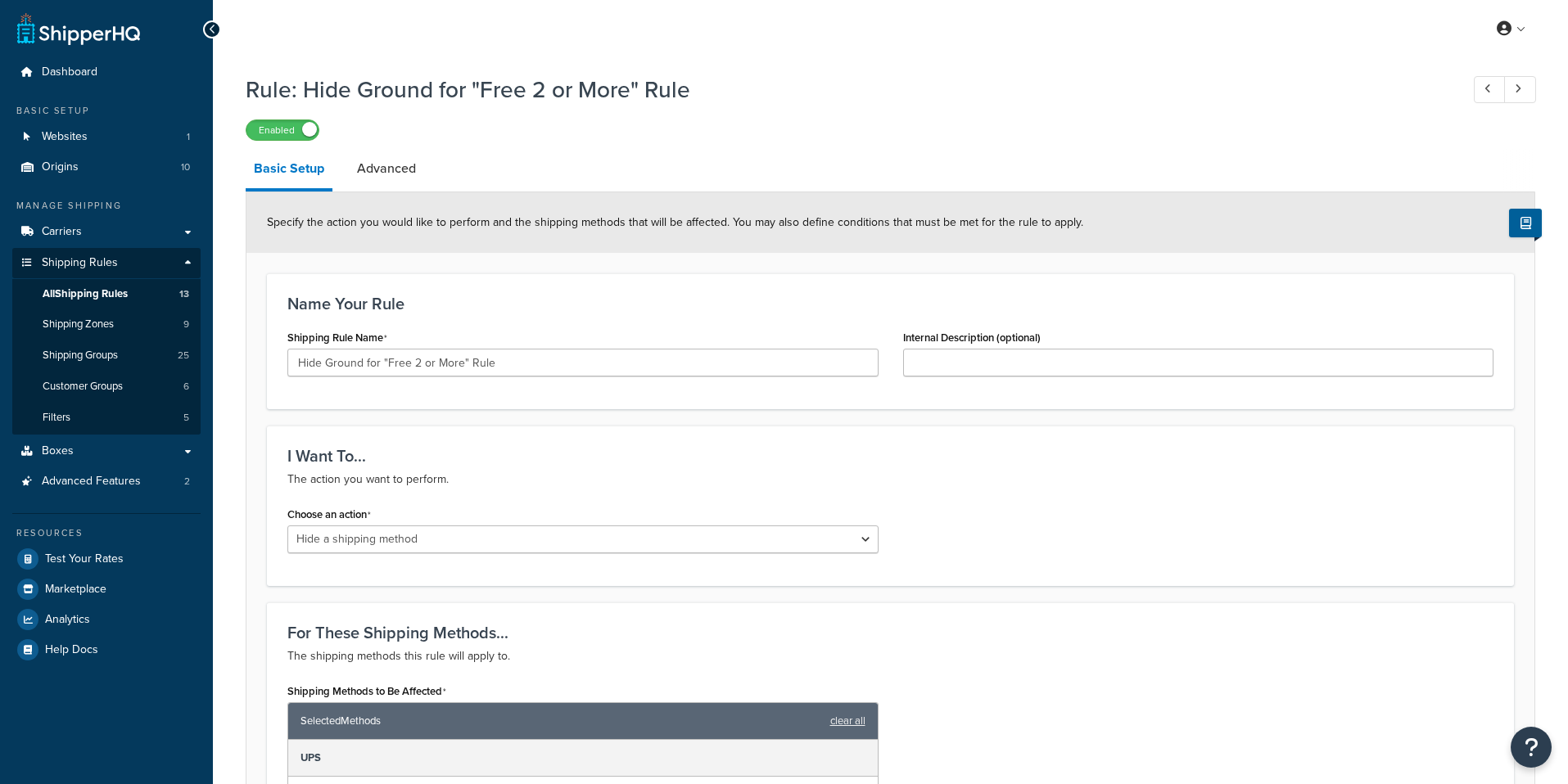
select select "HIDE"
click at [163, 243] on link "Carriers" at bounding box center [106, 232] width 188 height 30
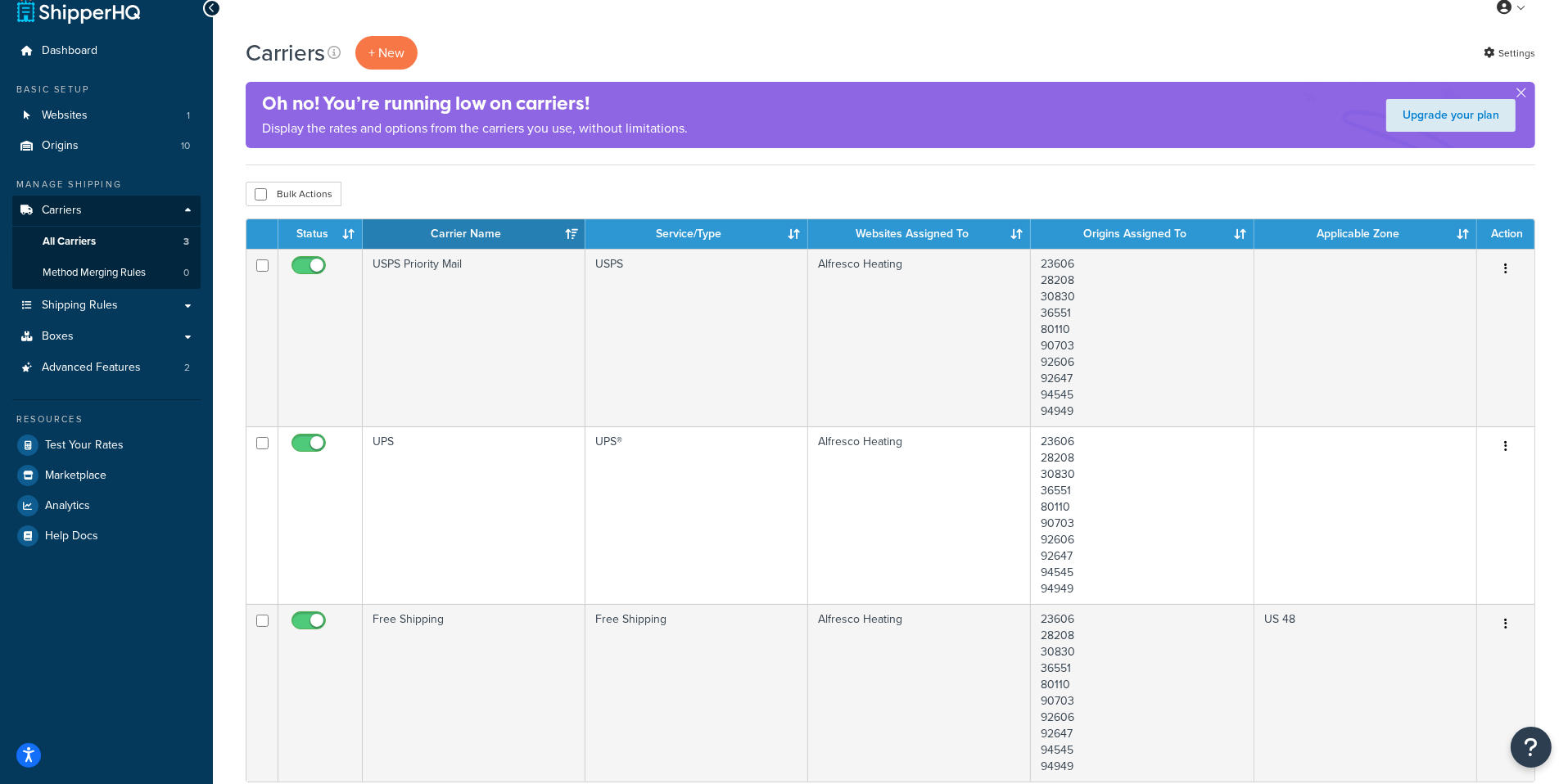
scroll to position [24, 0]
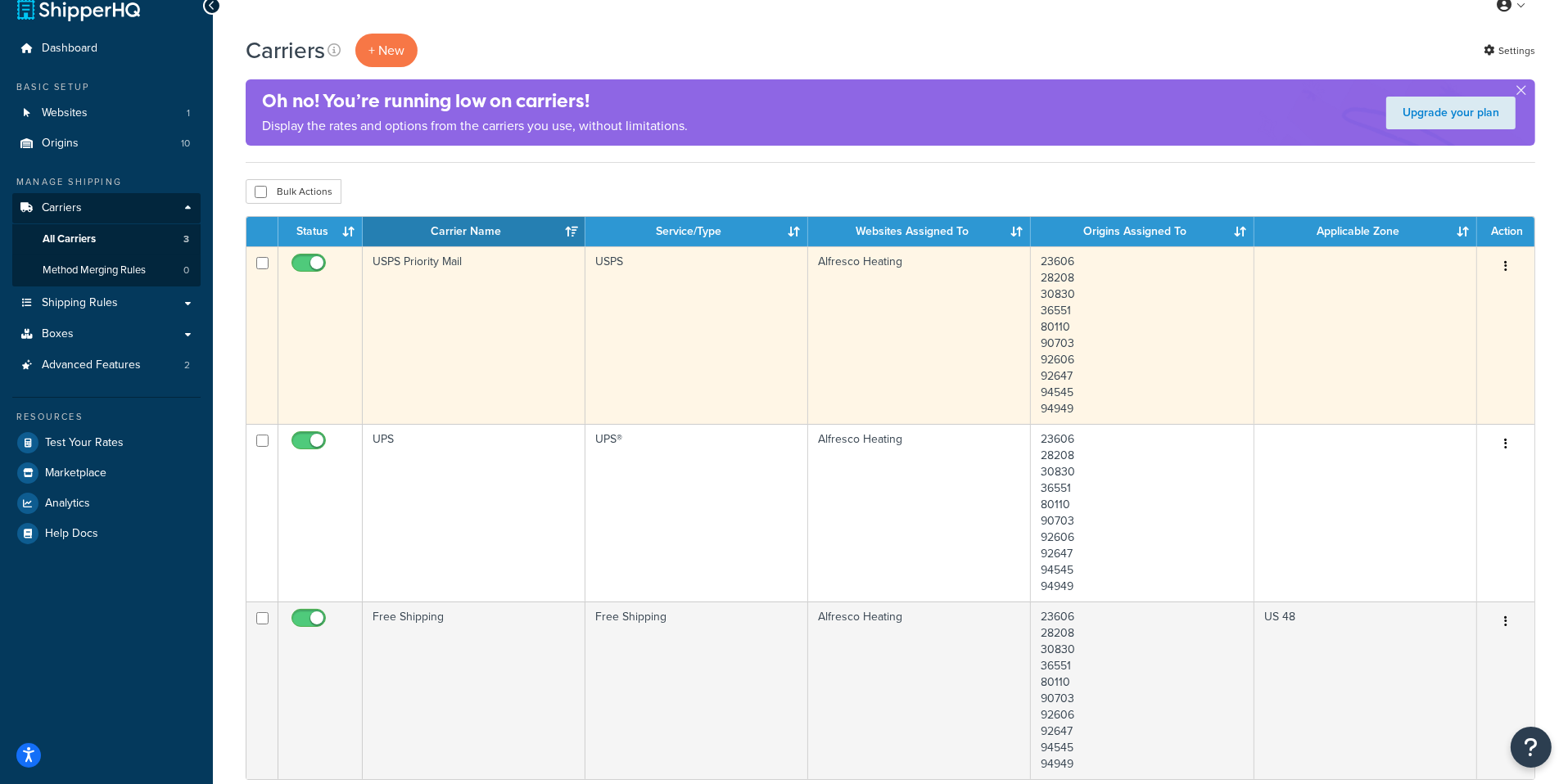
click at [716, 392] on td "USPS" at bounding box center [696, 335] width 222 height 178
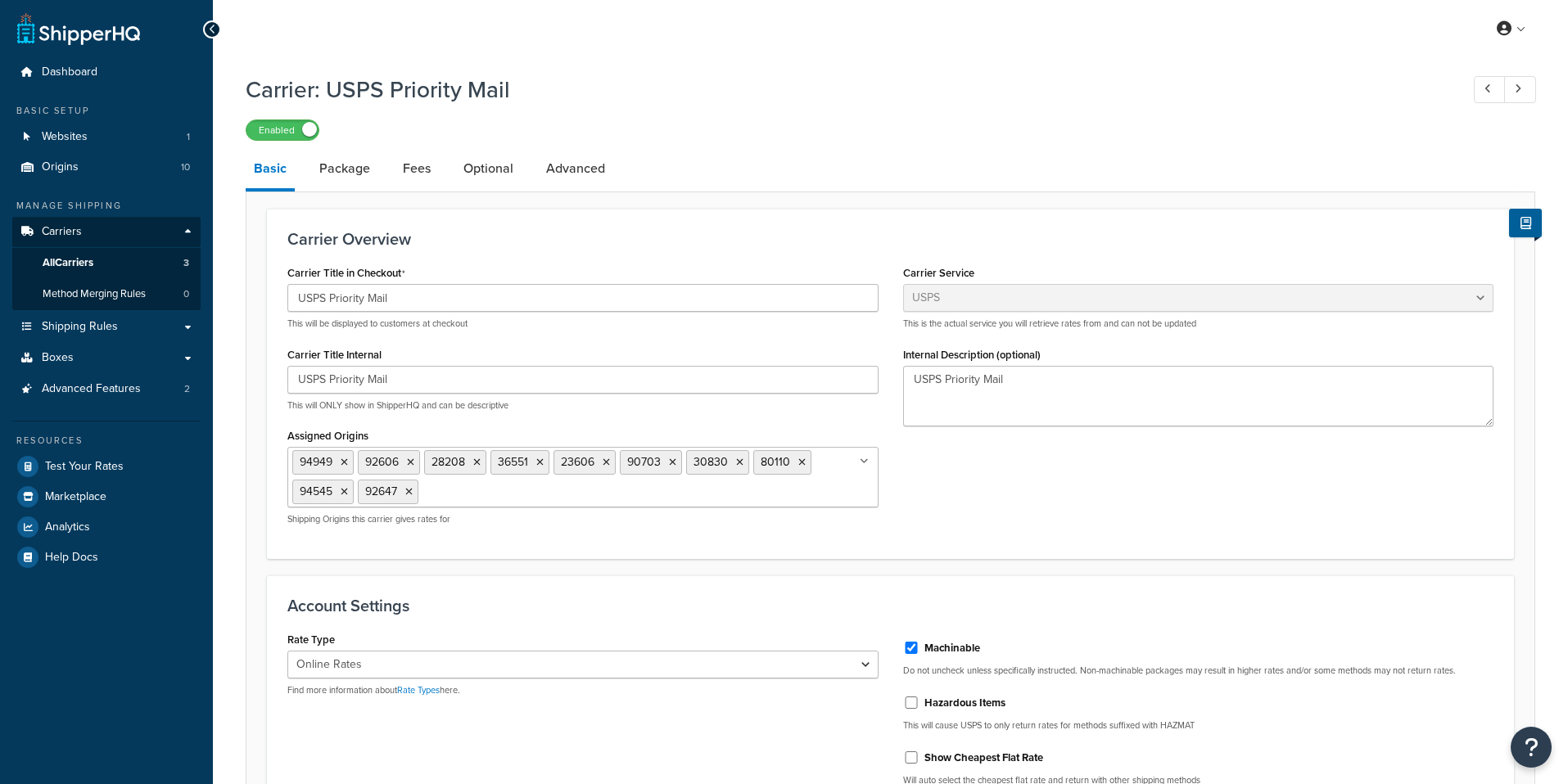
select select "usps"
select select "ONLINE"
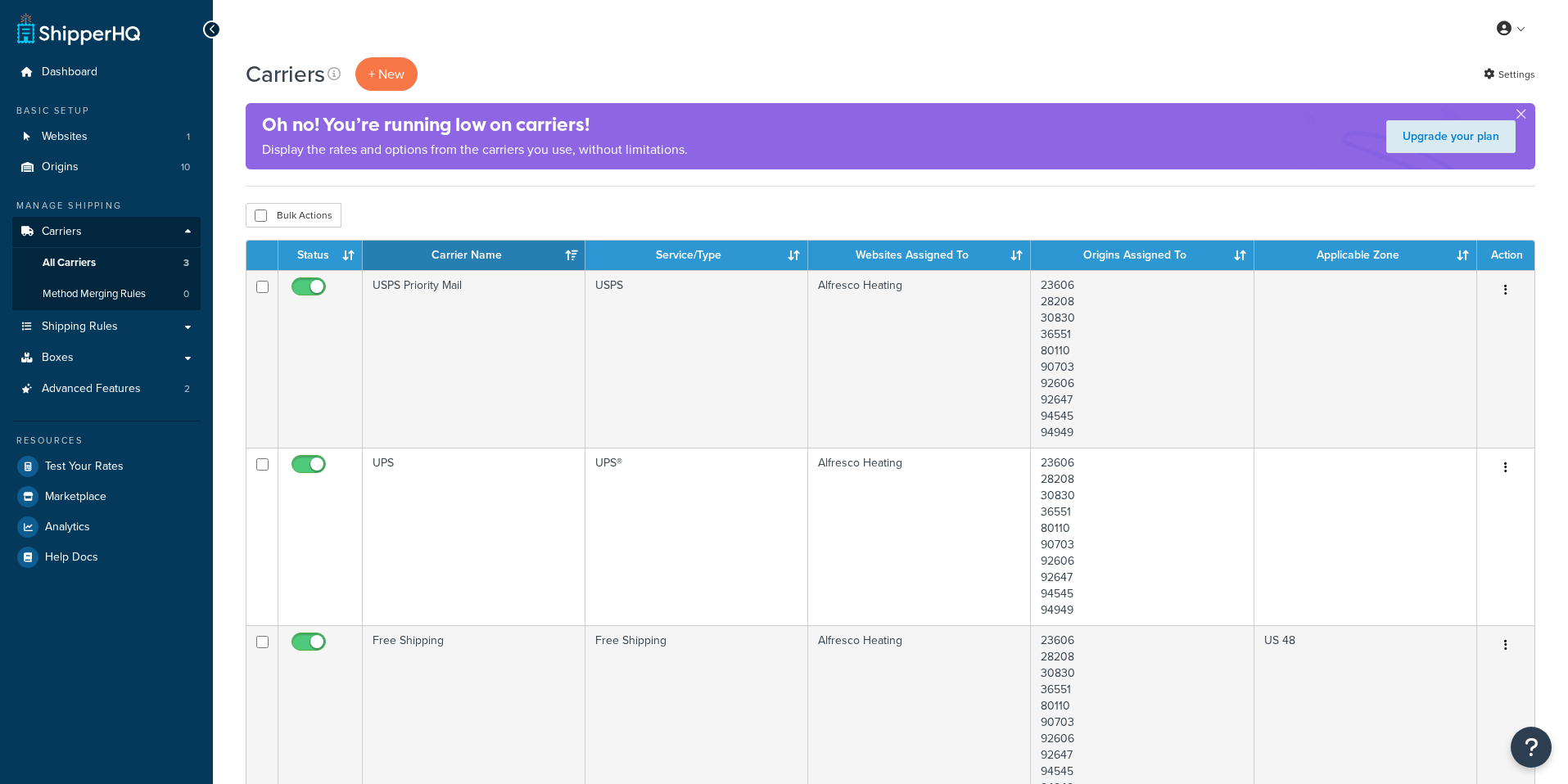
scroll to position [24, 0]
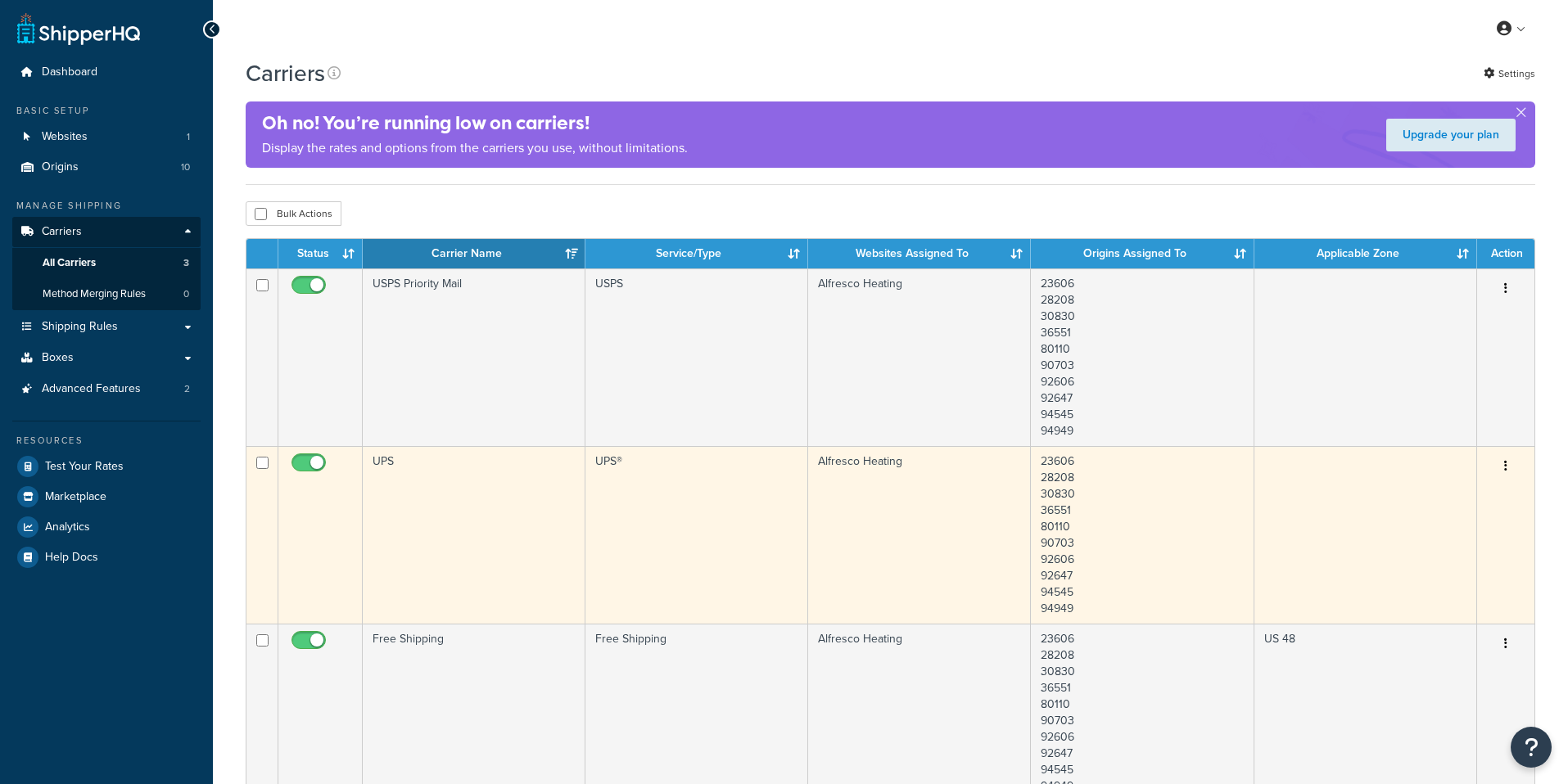
scroll to position [24, 0]
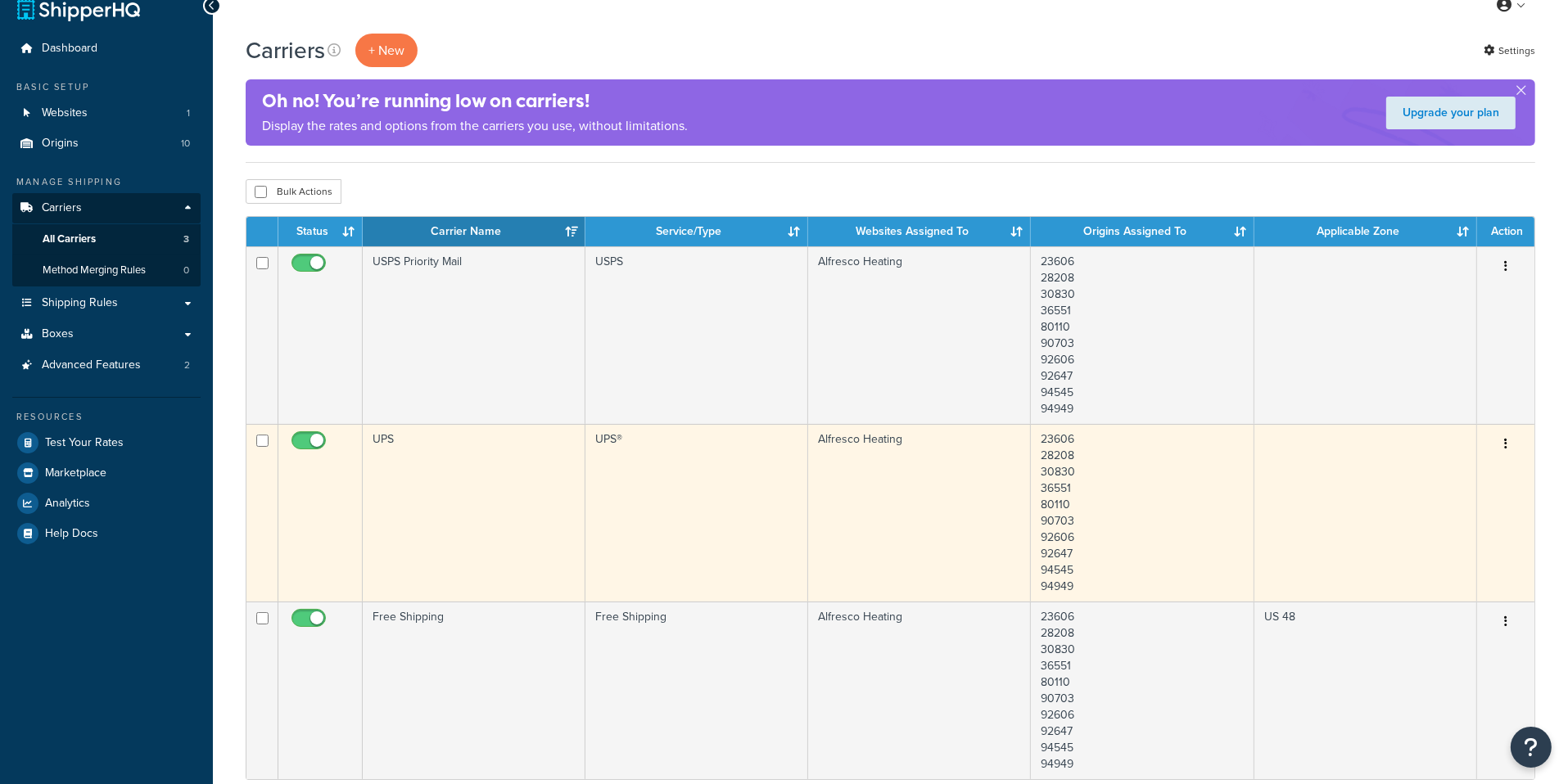
click at [629, 544] on td "UPS®" at bounding box center [696, 513] width 222 height 178
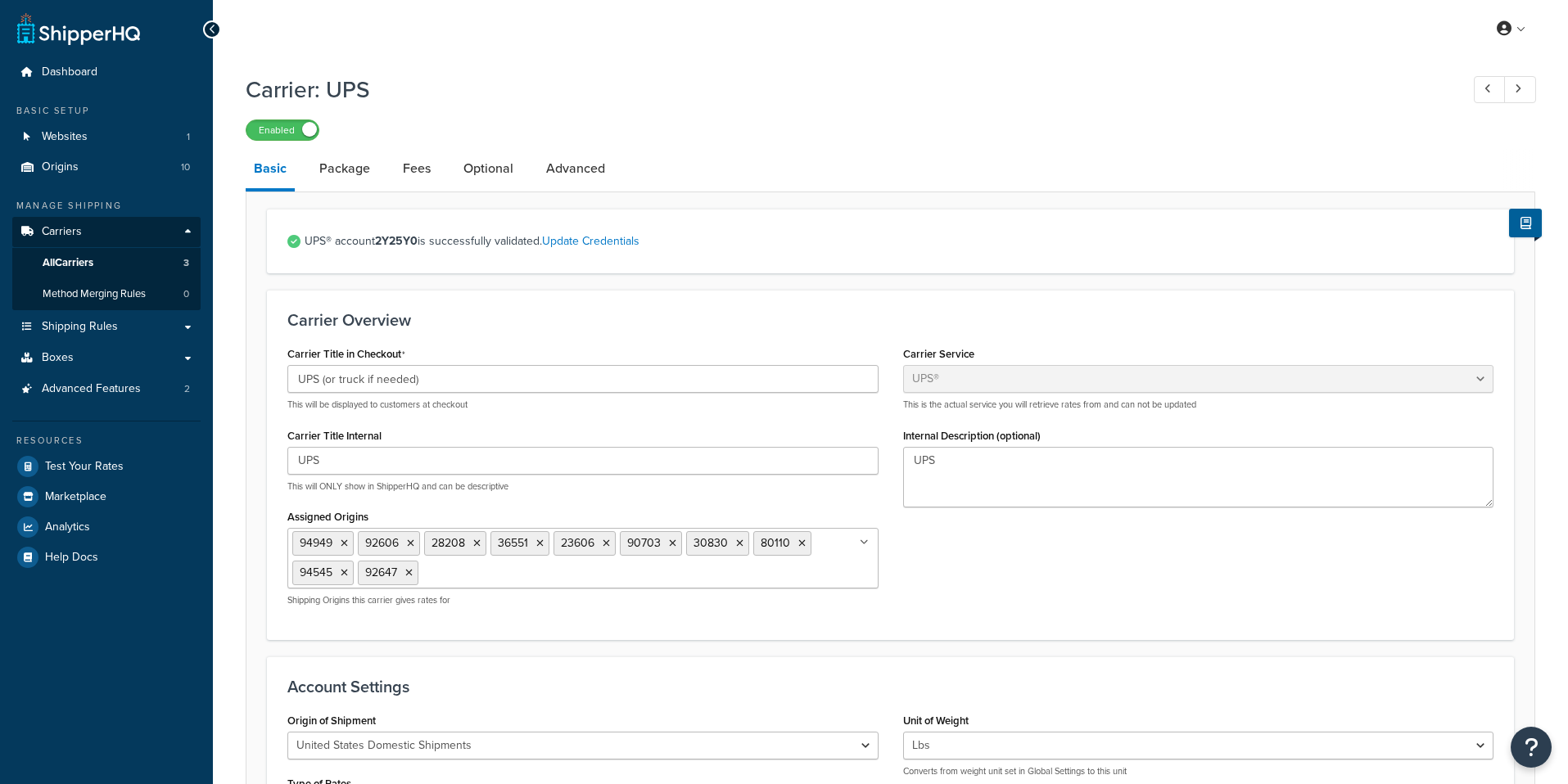
select select "ups"
click at [155, 329] on link "Shipping Rules" at bounding box center [106, 327] width 188 height 30
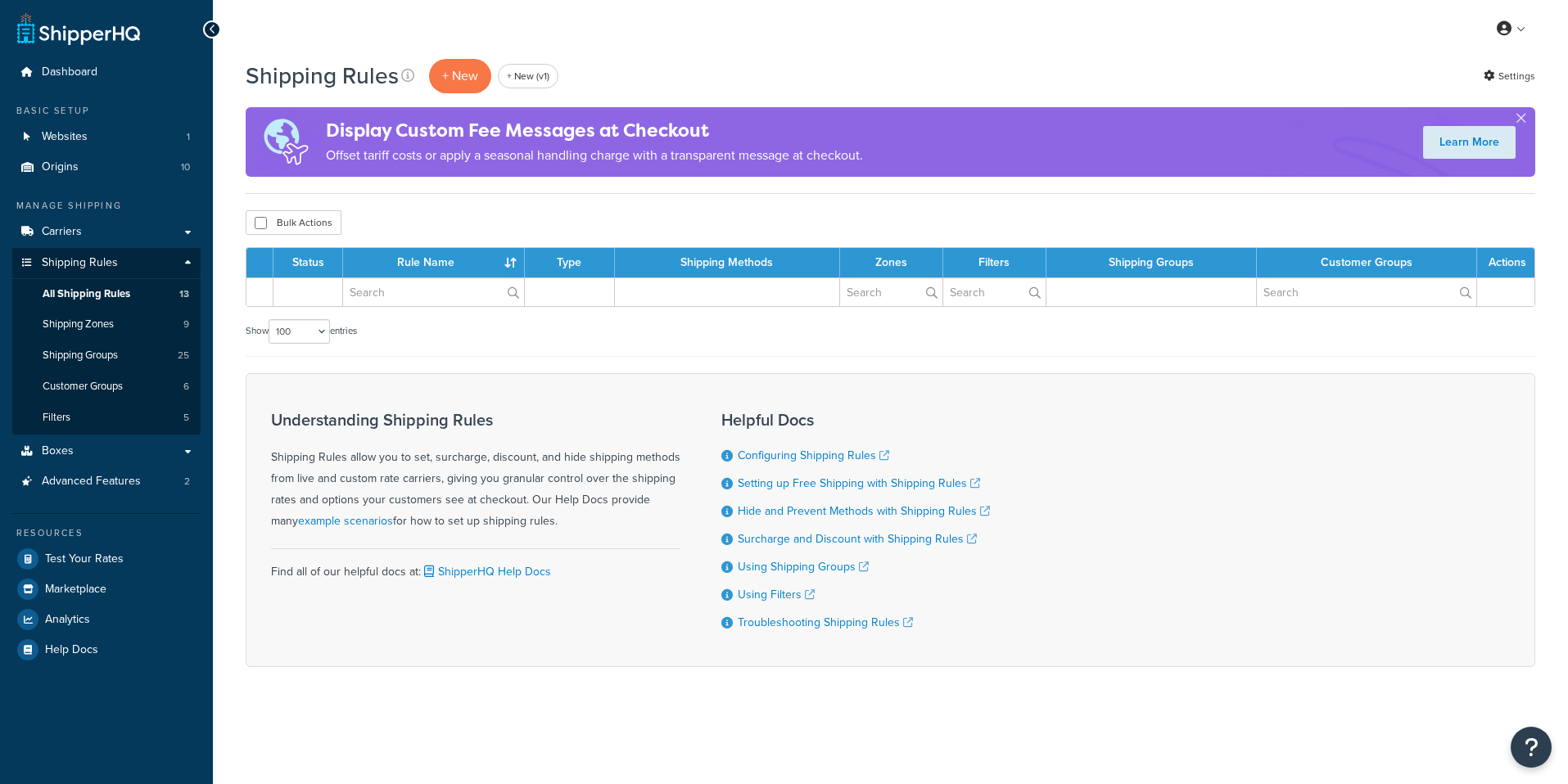
select select "100"
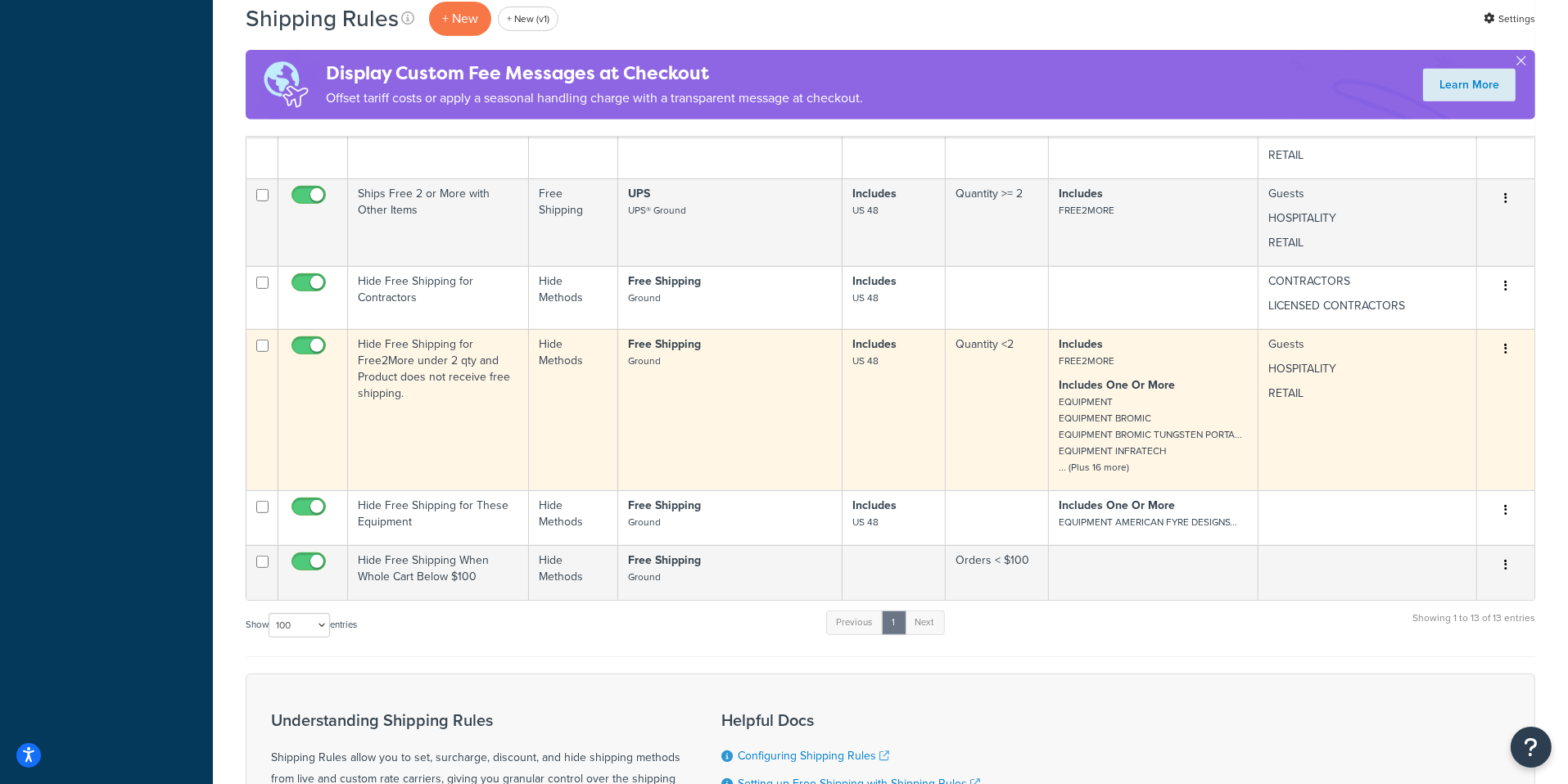
scroll to position [875, 0]
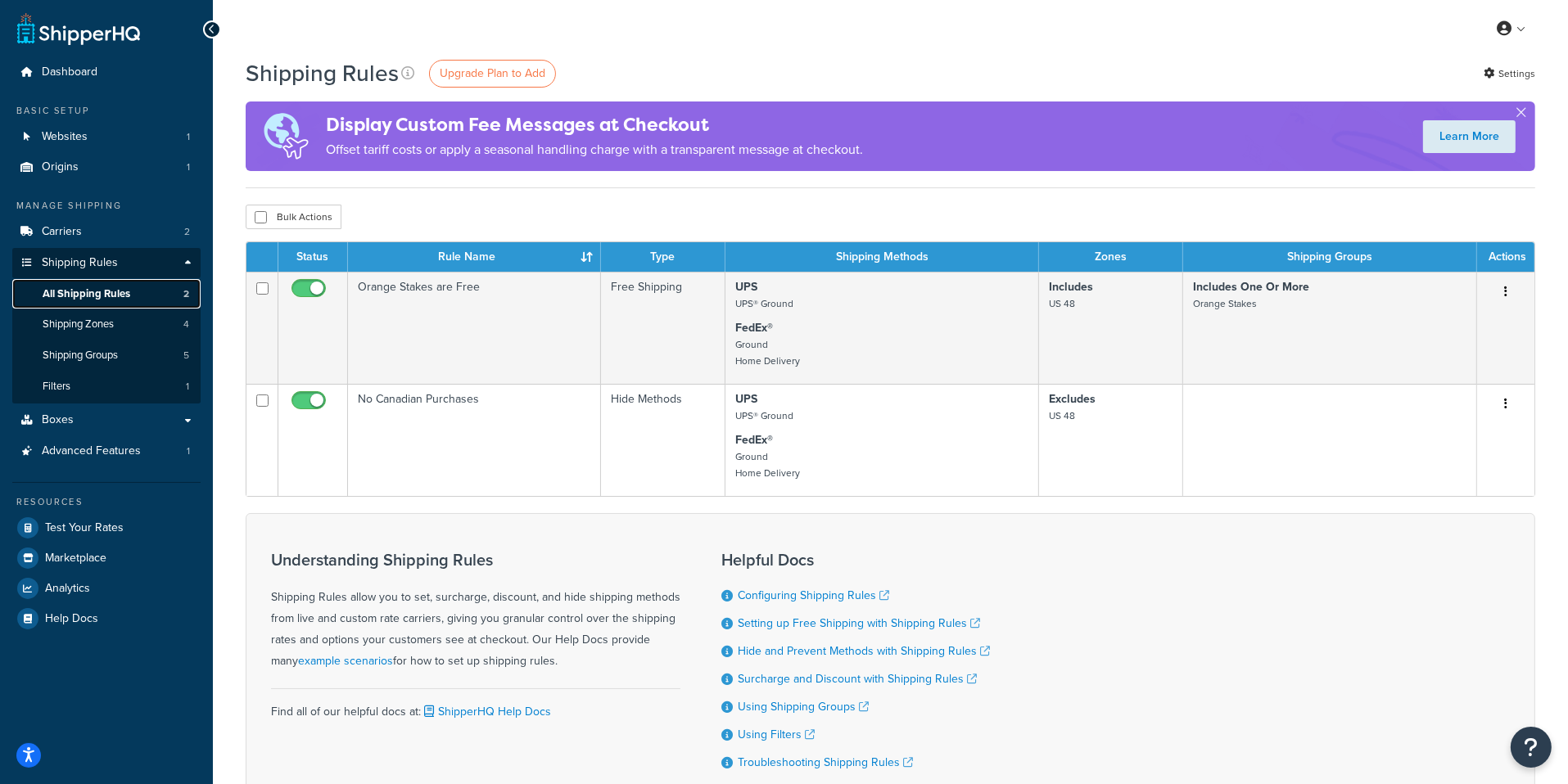
click at [100, 295] on span "All Shipping Rules" at bounding box center [86, 294] width 88 height 14
click at [153, 240] on link "Carriers 2" at bounding box center [106, 232] width 188 height 30
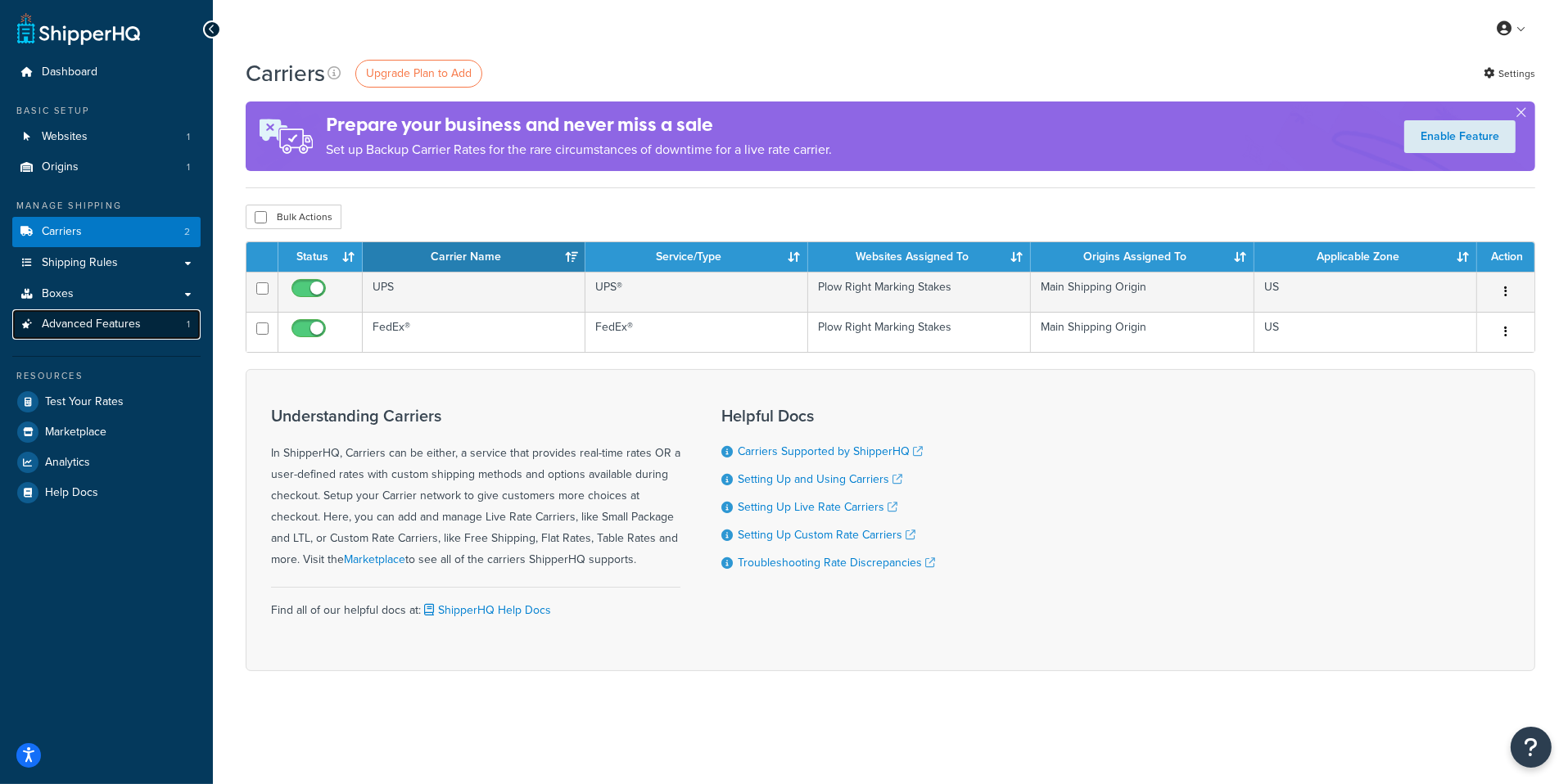
click at [179, 321] on link "Advanced Features 1" at bounding box center [106, 324] width 188 height 30
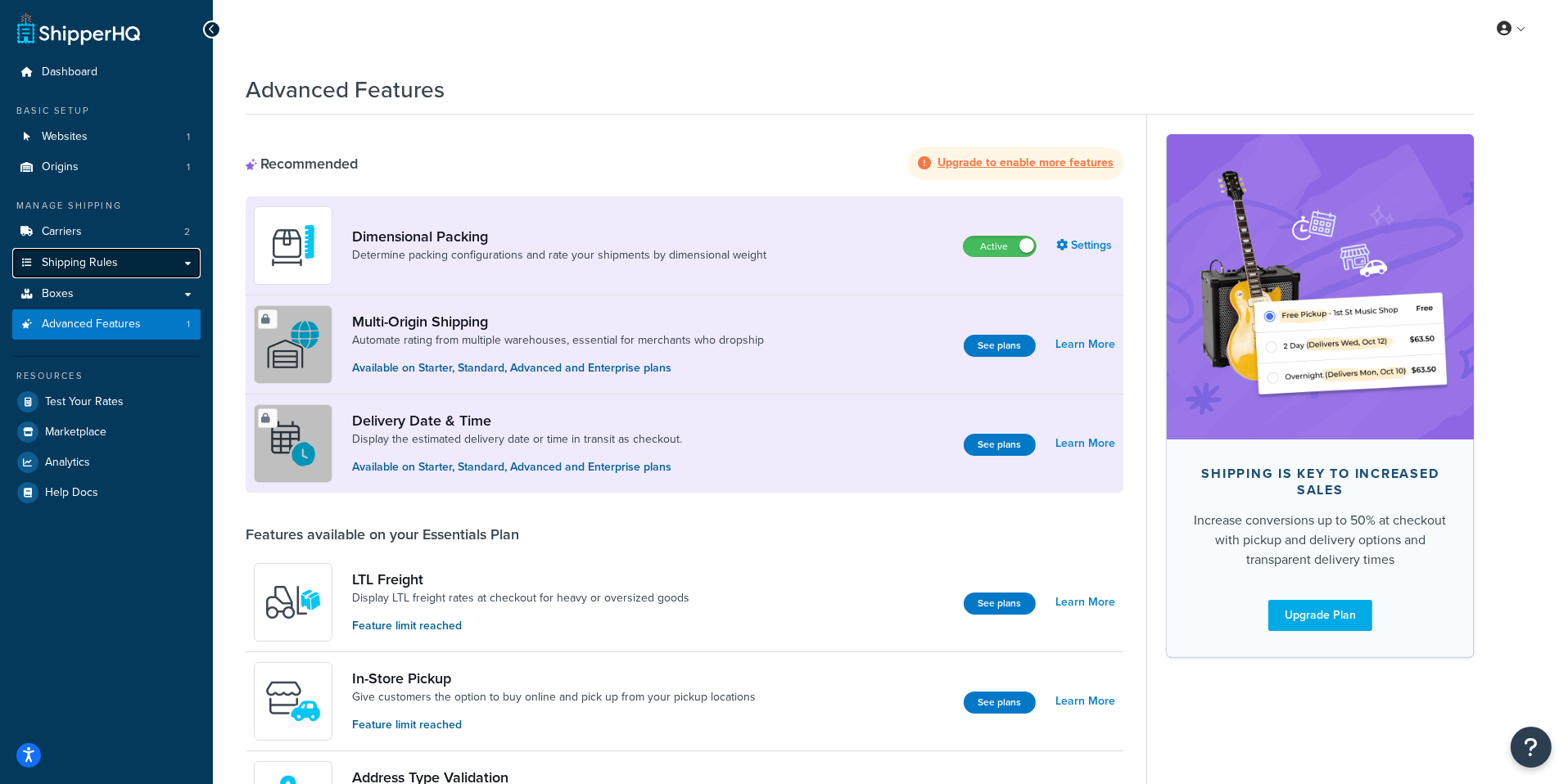
click at [158, 259] on link "Shipping Rules" at bounding box center [106, 263] width 188 height 30
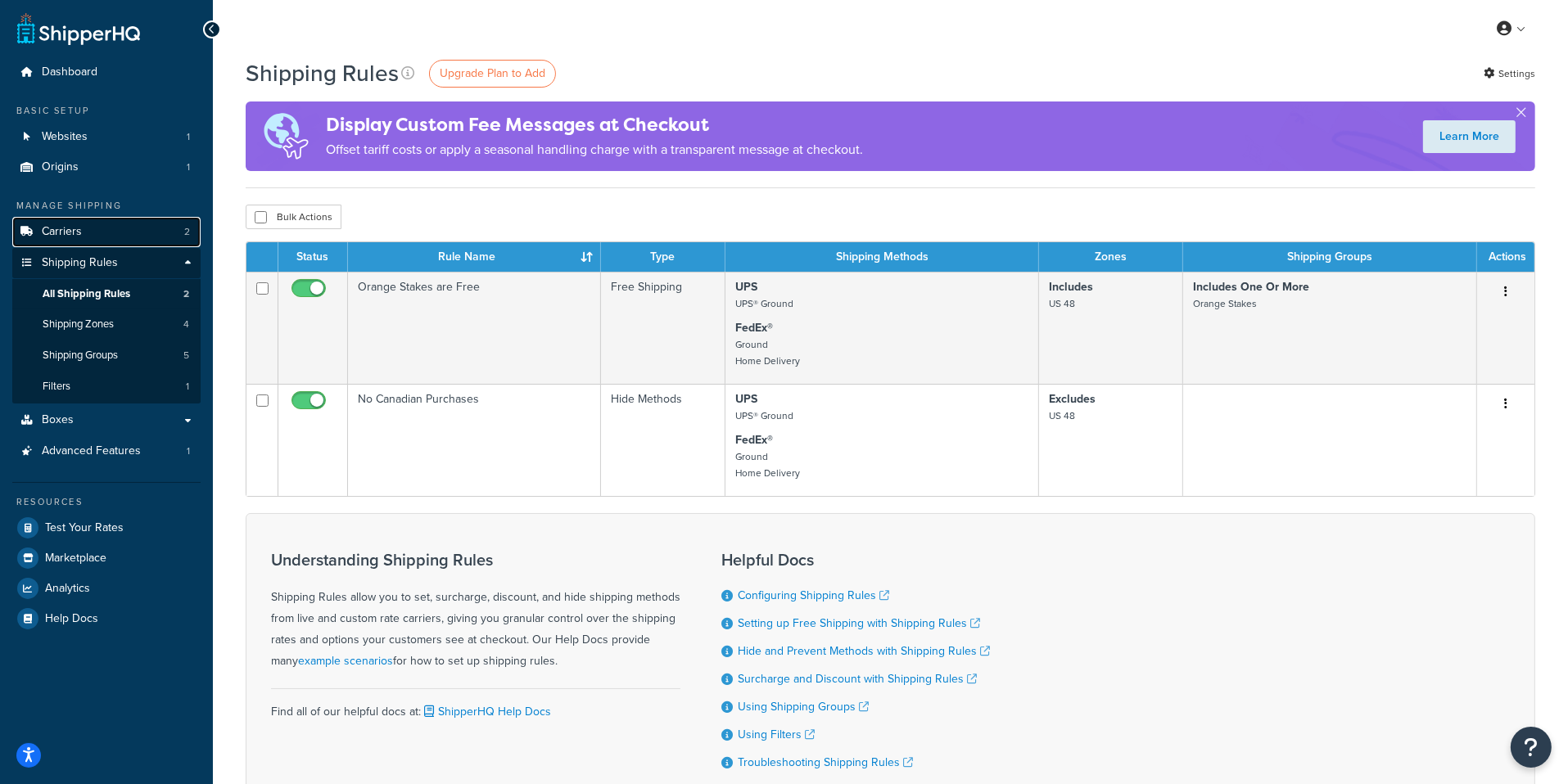
click at [161, 236] on link "Carriers 2" at bounding box center [106, 232] width 188 height 30
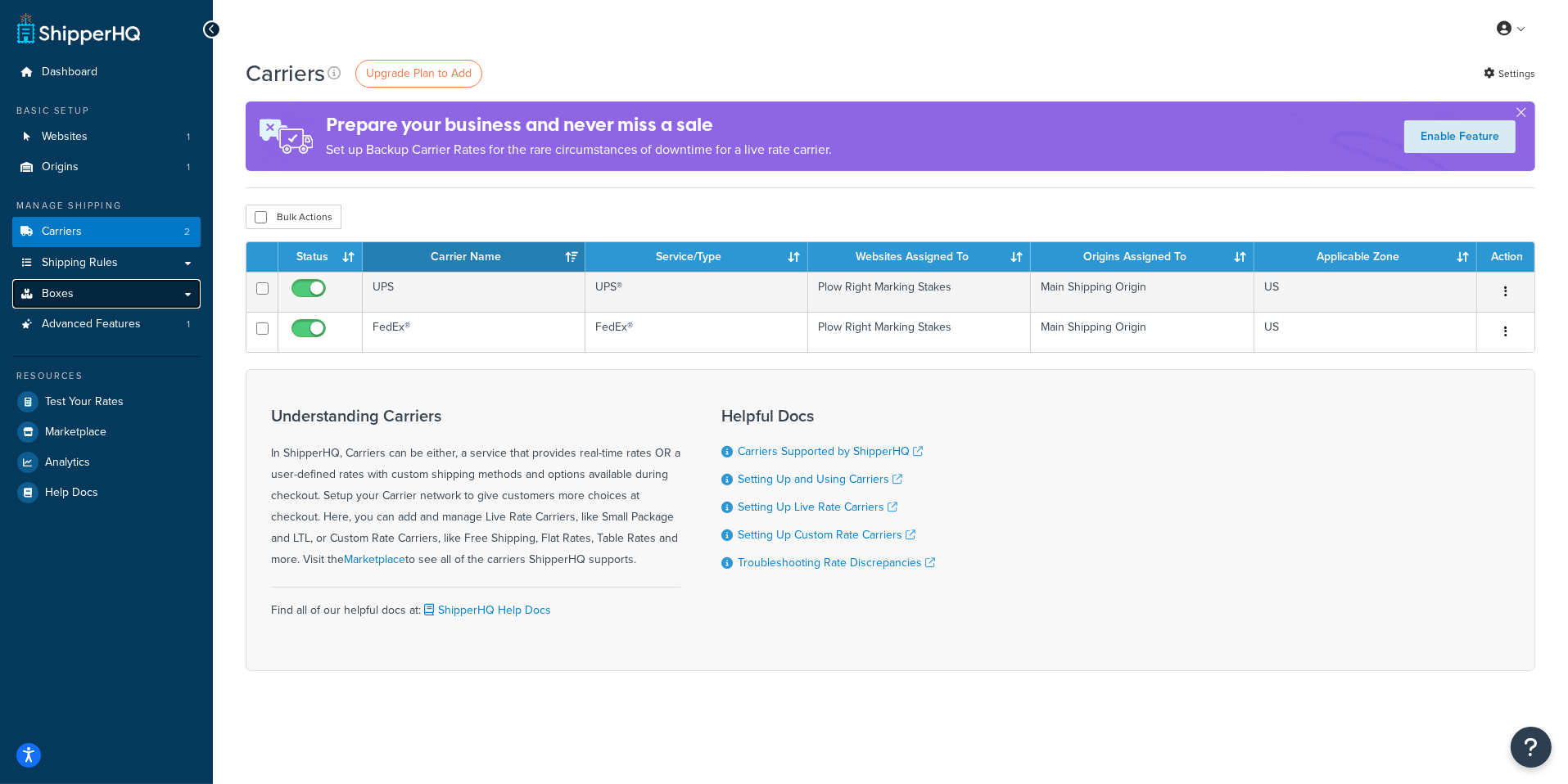
click at [143, 306] on link "Boxes" at bounding box center [106, 294] width 188 height 30
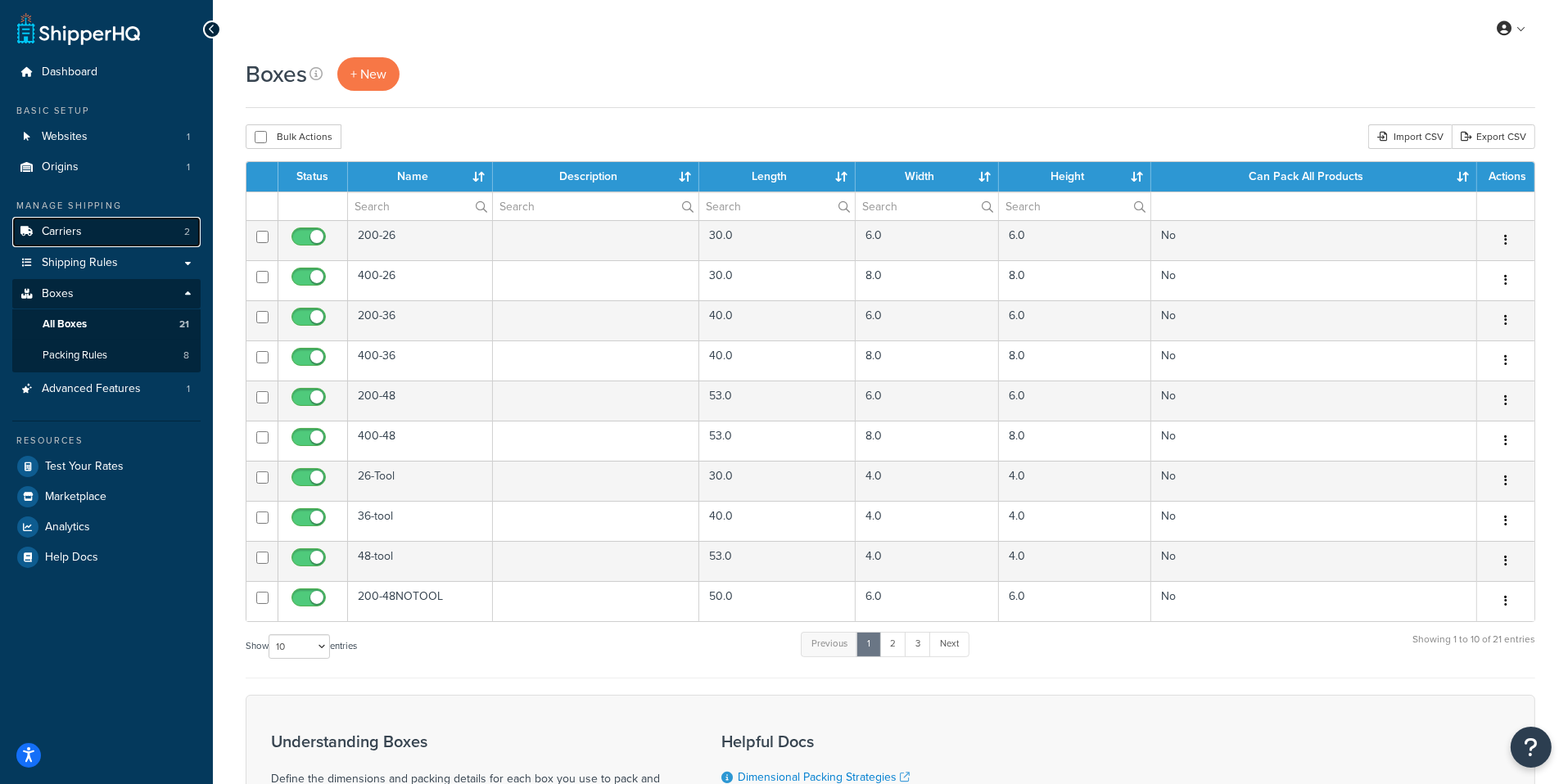
click at [161, 231] on link "Carriers 2" at bounding box center [106, 232] width 188 height 30
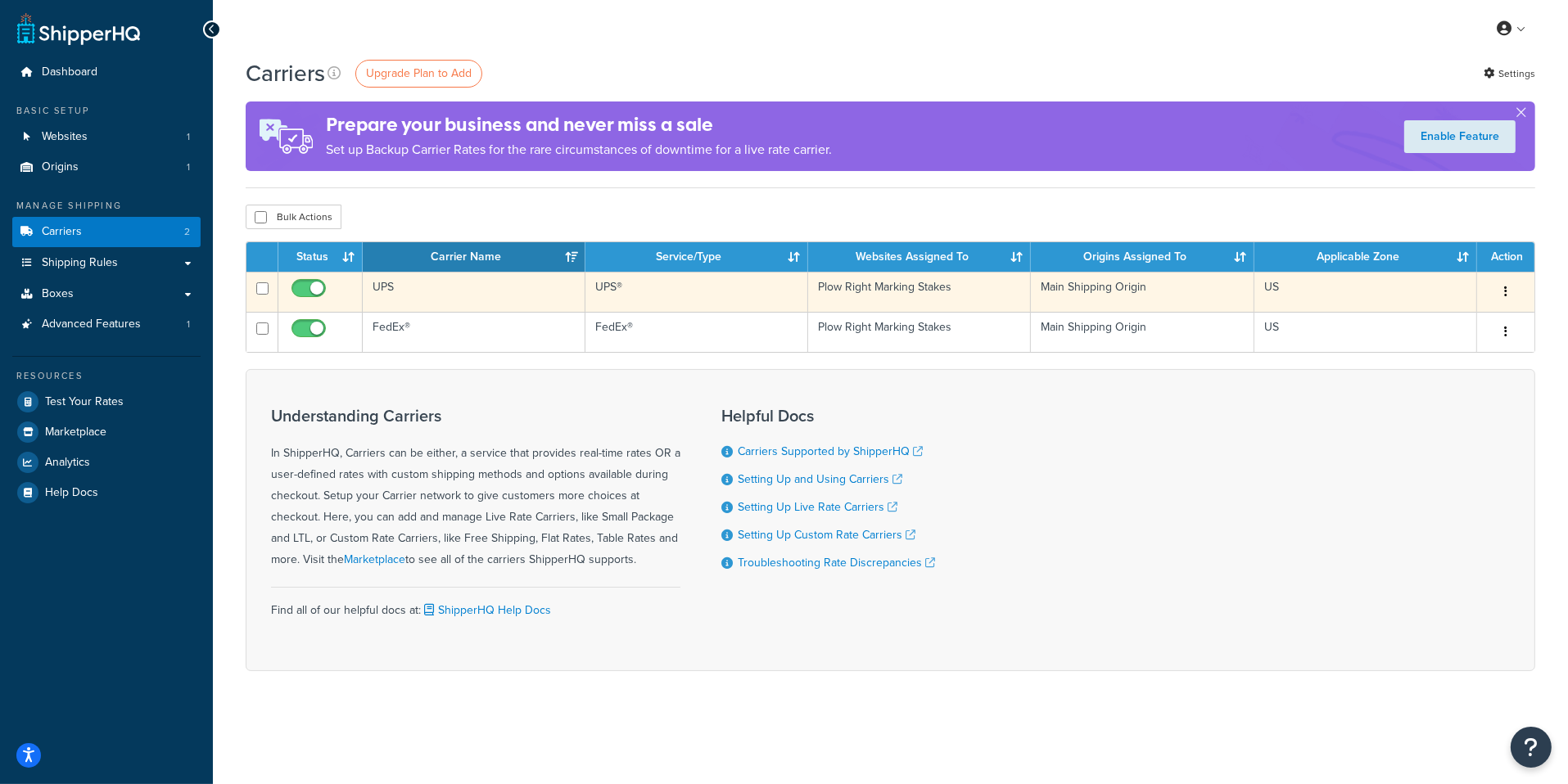
click at [447, 301] on td "UPS" at bounding box center [473, 291] width 222 height 40
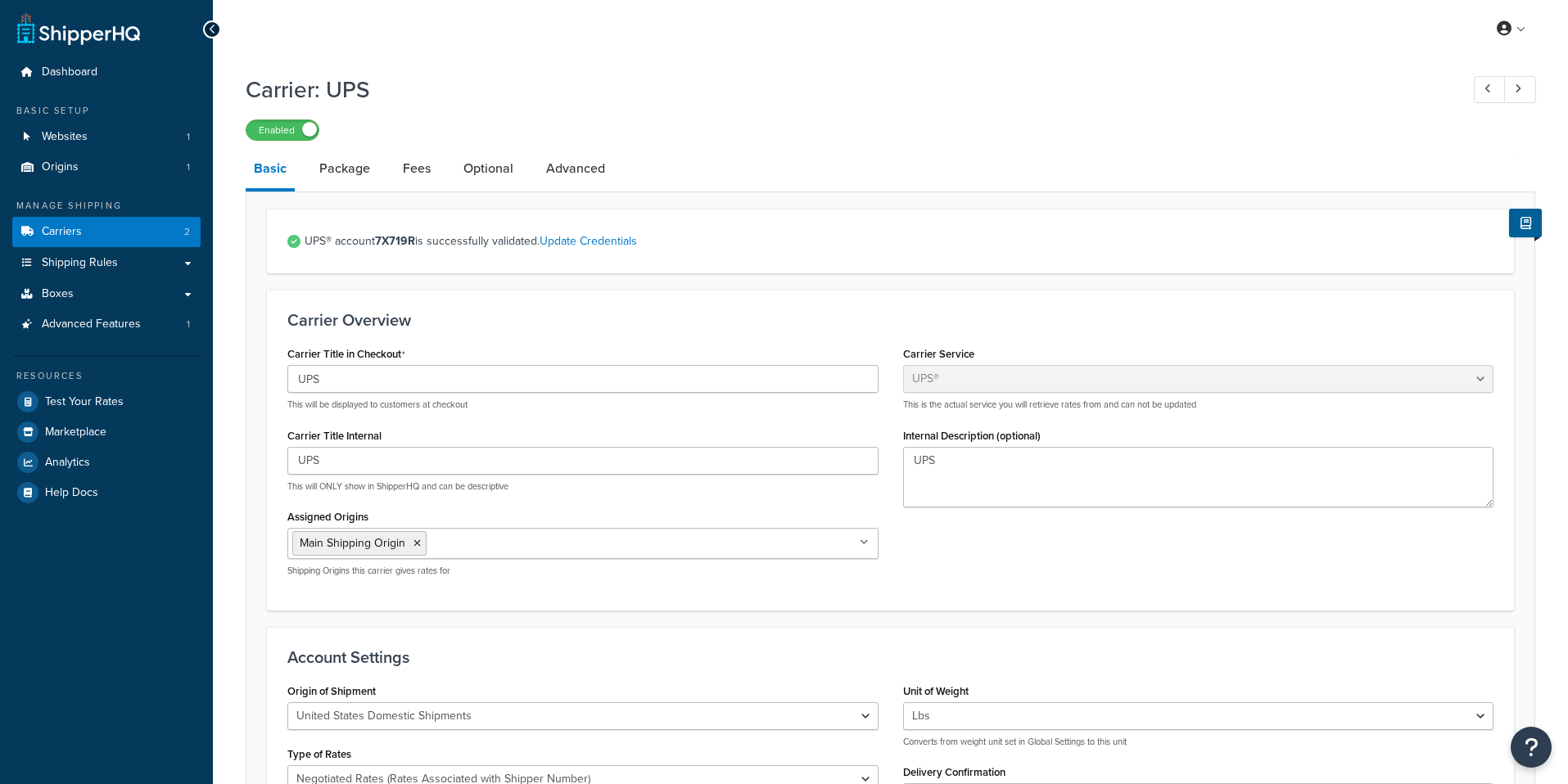
select select "ups"
click at [361, 181] on link "Package" at bounding box center [344, 169] width 67 height 40
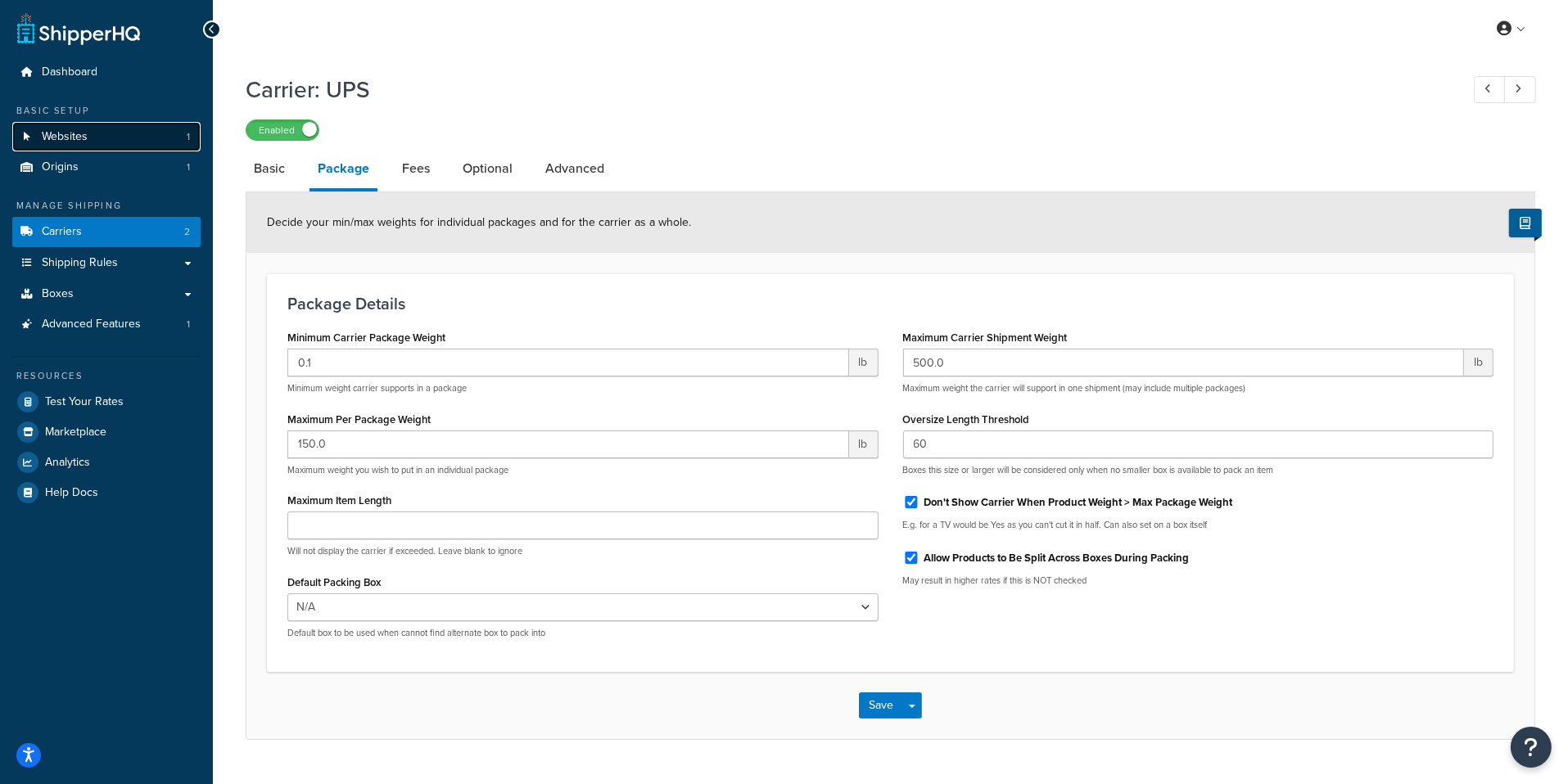
click at [175, 137] on link "Websites 1" at bounding box center [106, 137] width 188 height 30
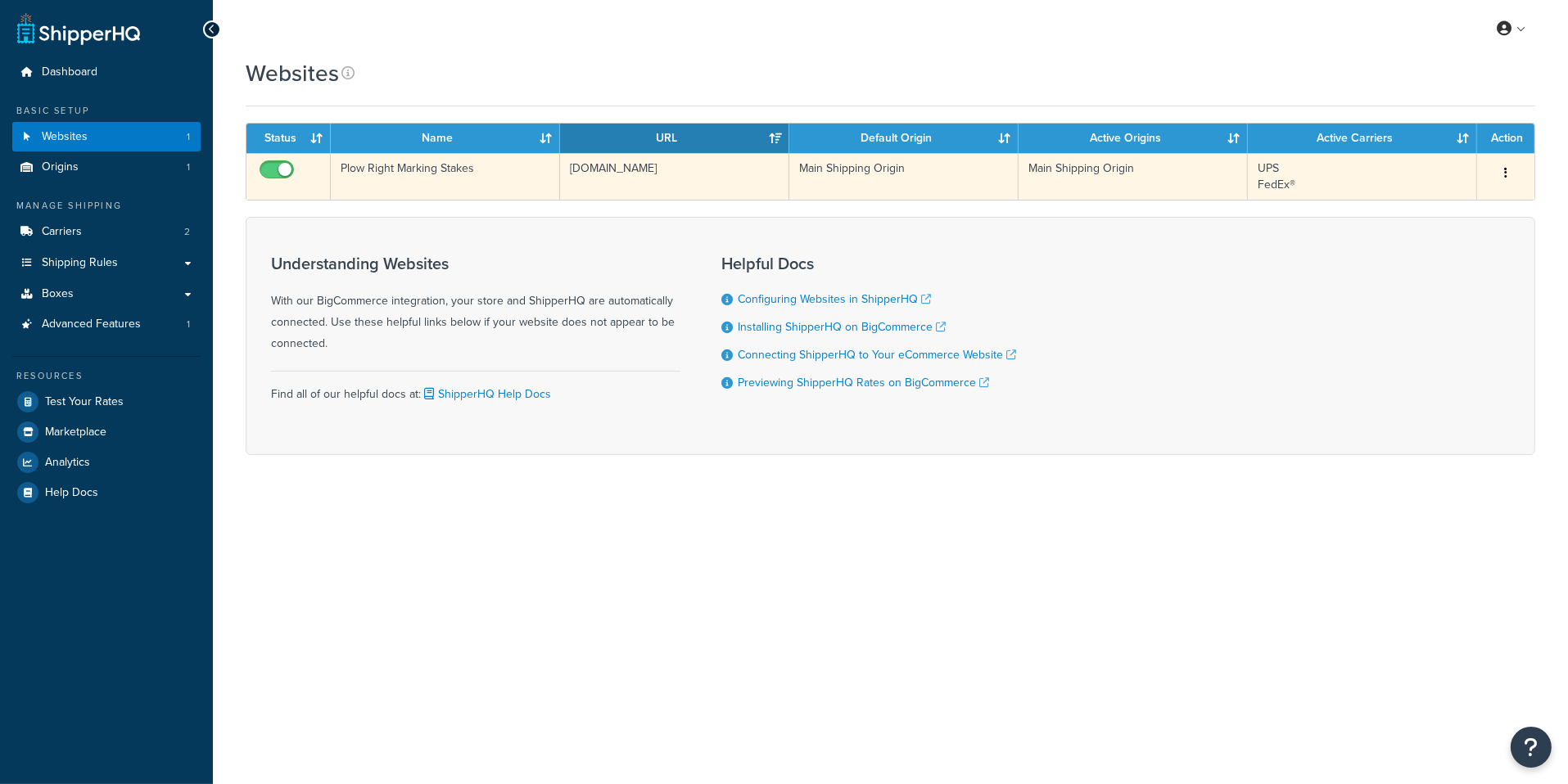
click at [485, 196] on td "Plow Right Marking Stakes" at bounding box center [446, 176] width 229 height 46
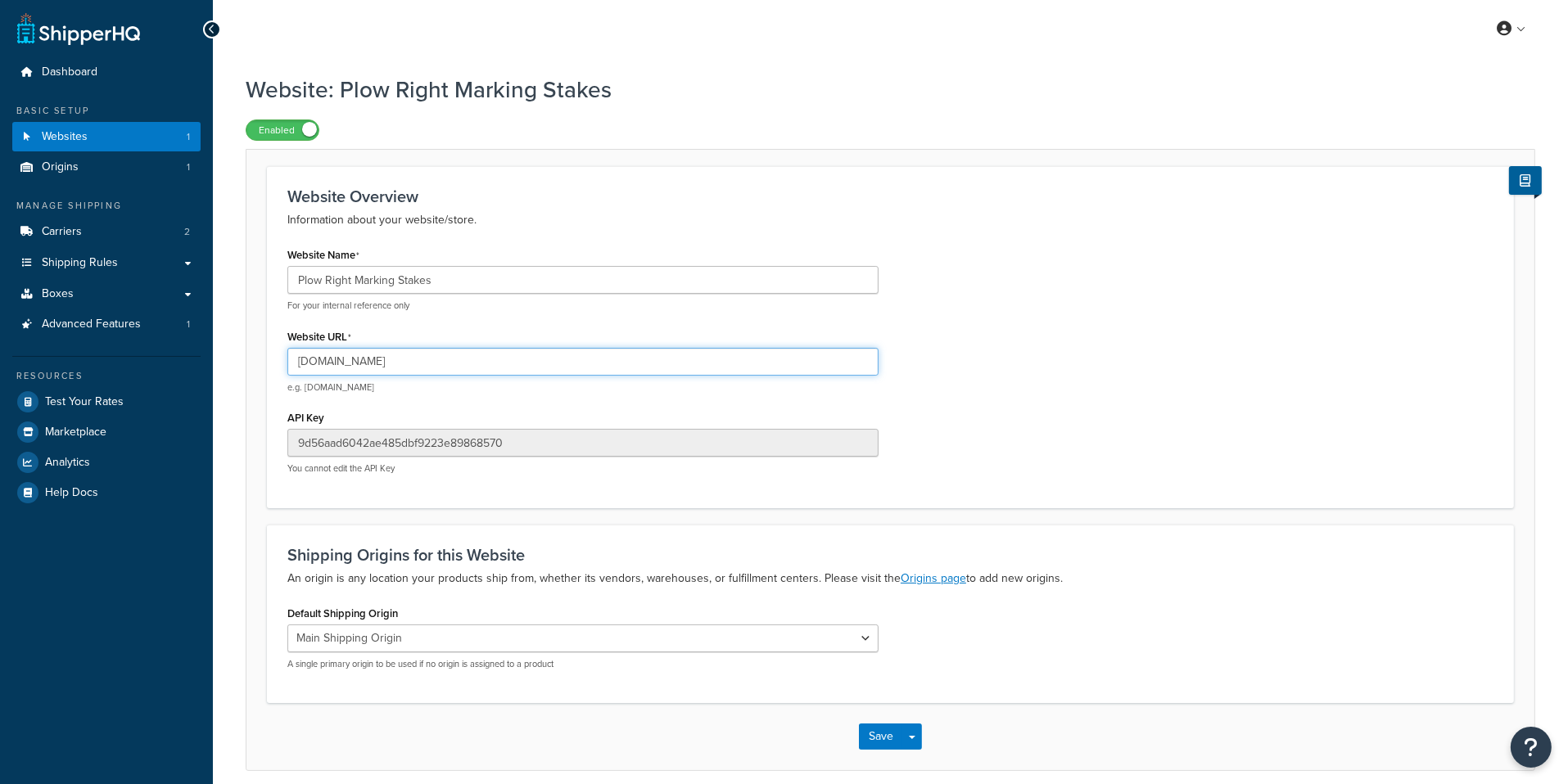
click at [470, 372] on input "[DOMAIN_NAME]" at bounding box center [583, 361] width 591 height 27
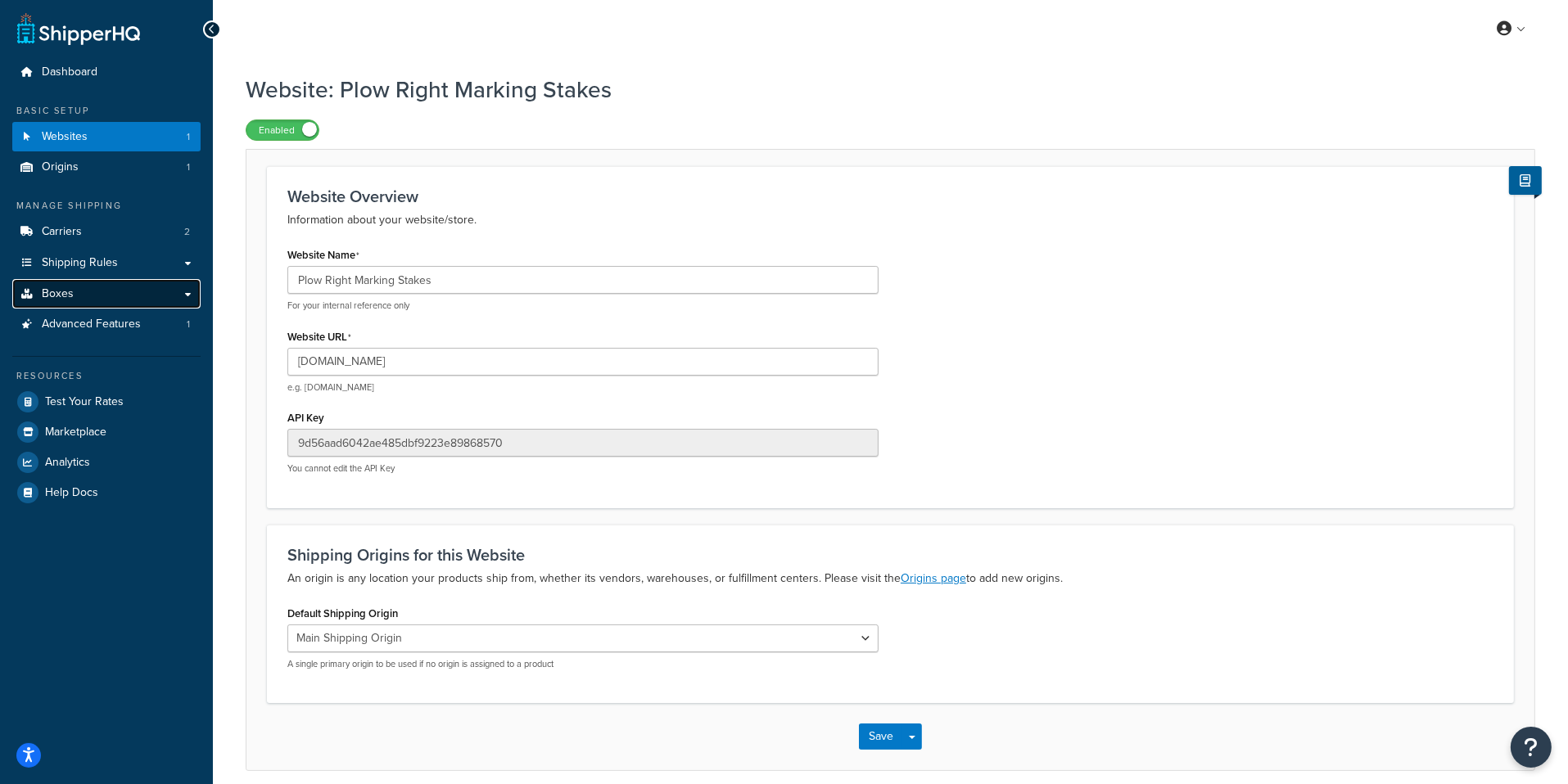
click at [96, 286] on link "Boxes" at bounding box center [106, 294] width 188 height 30
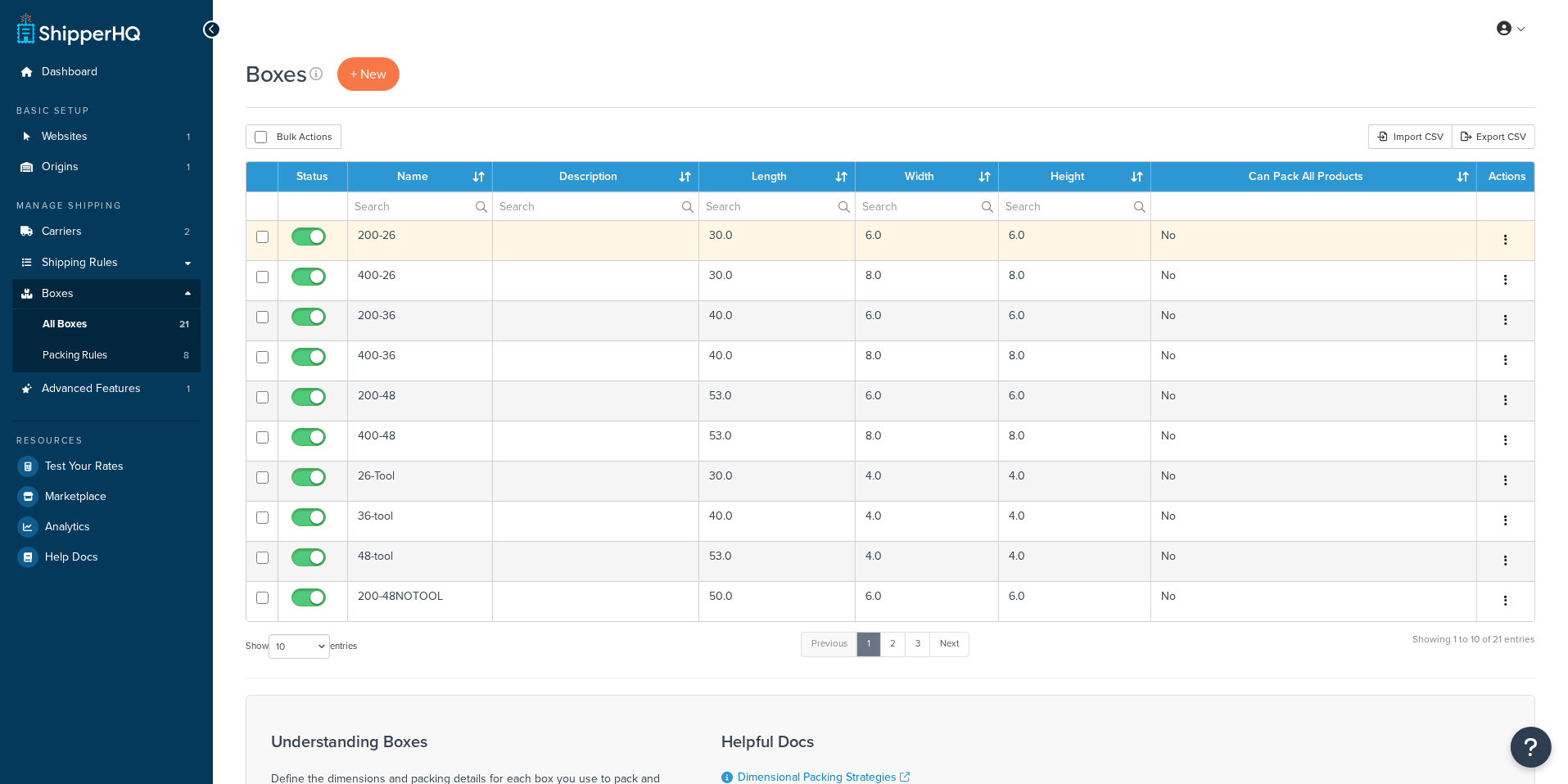
click at [394, 237] on td "200-26" at bounding box center [420, 240] width 145 height 40
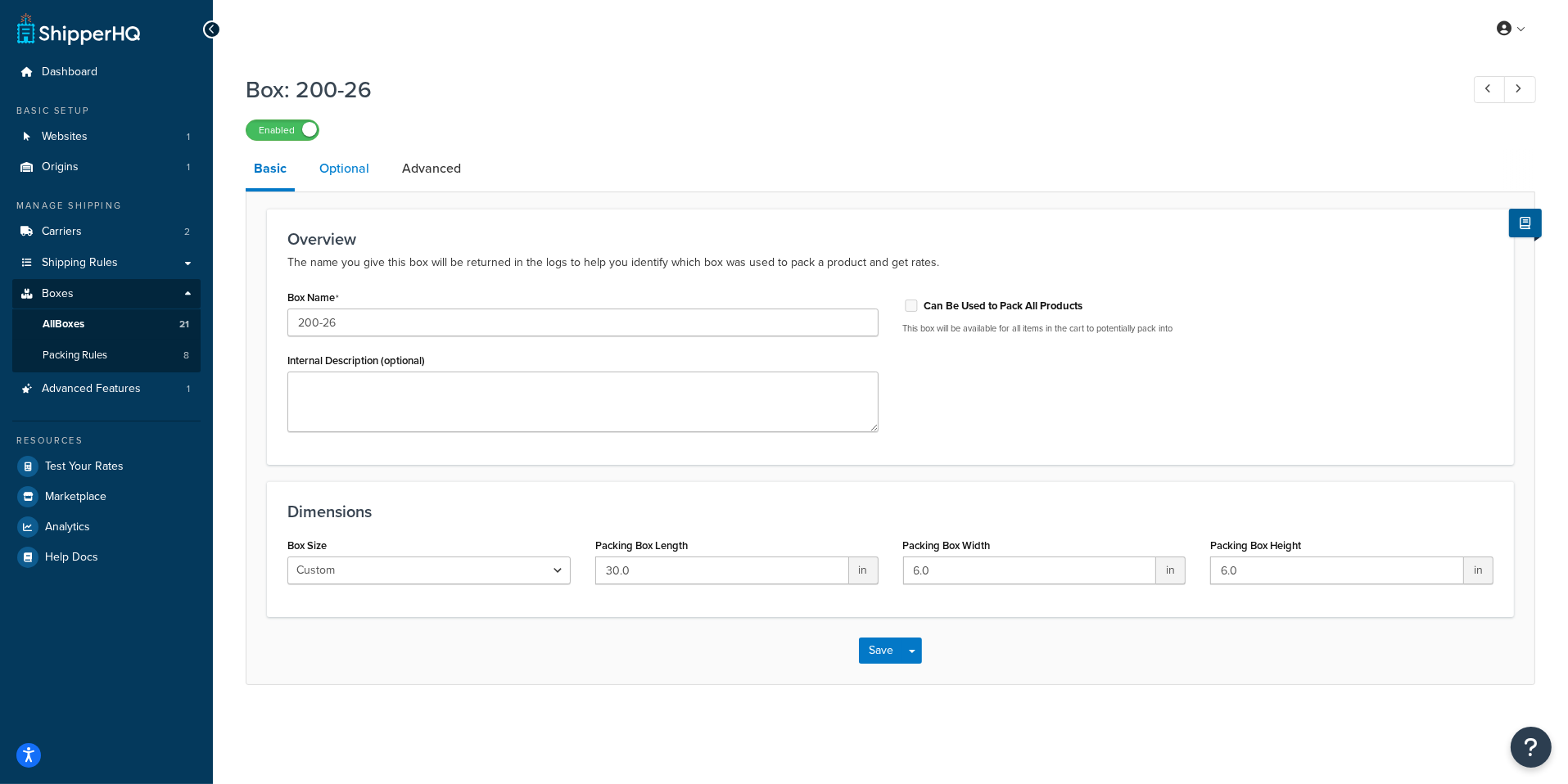
click at [360, 176] on link "Optional" at bounding box center [344, 169] width 66 height 40
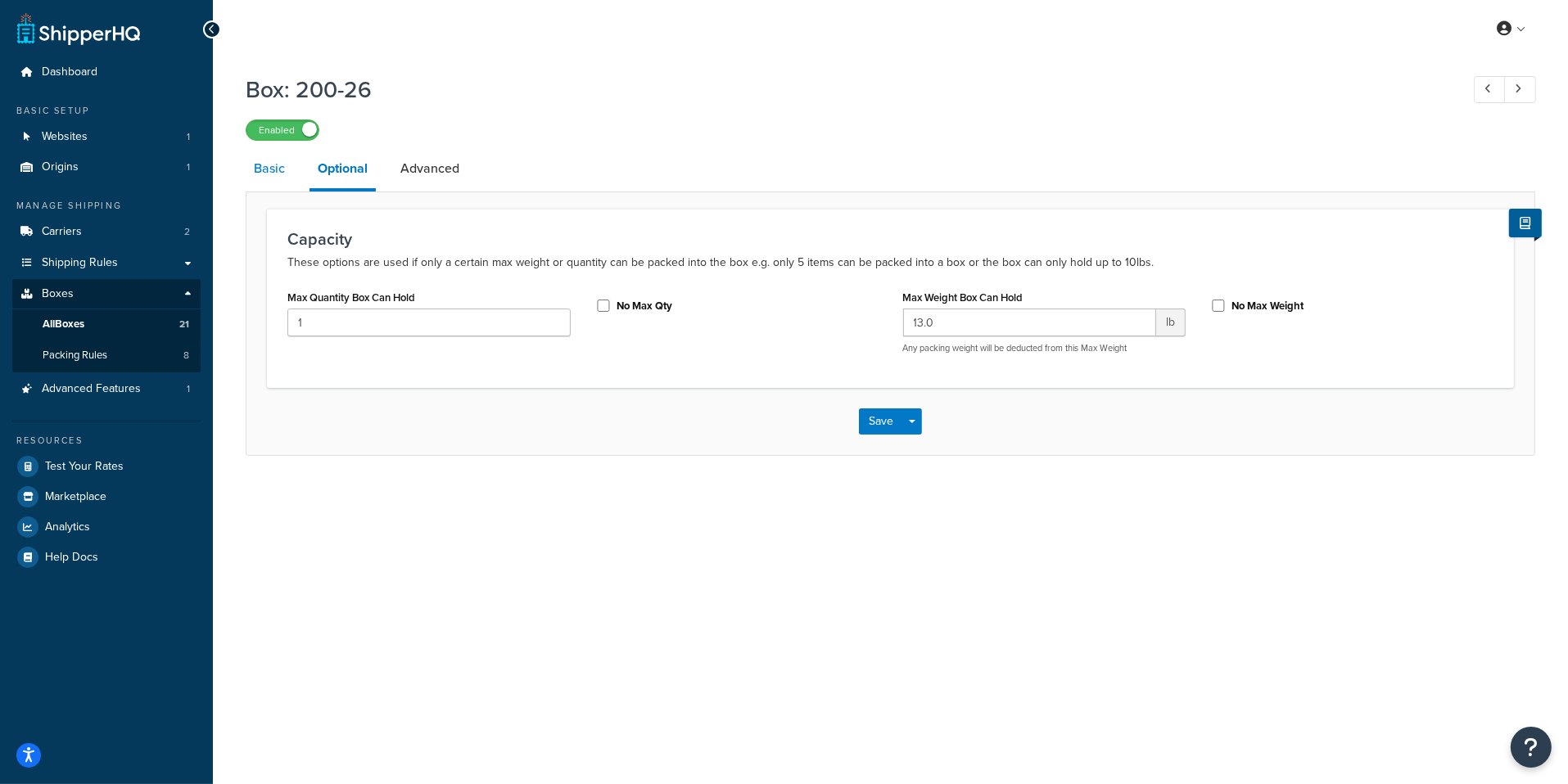
click at [278, 174] on link "Basic" at bounding box center [270, 169] width 47 height 40
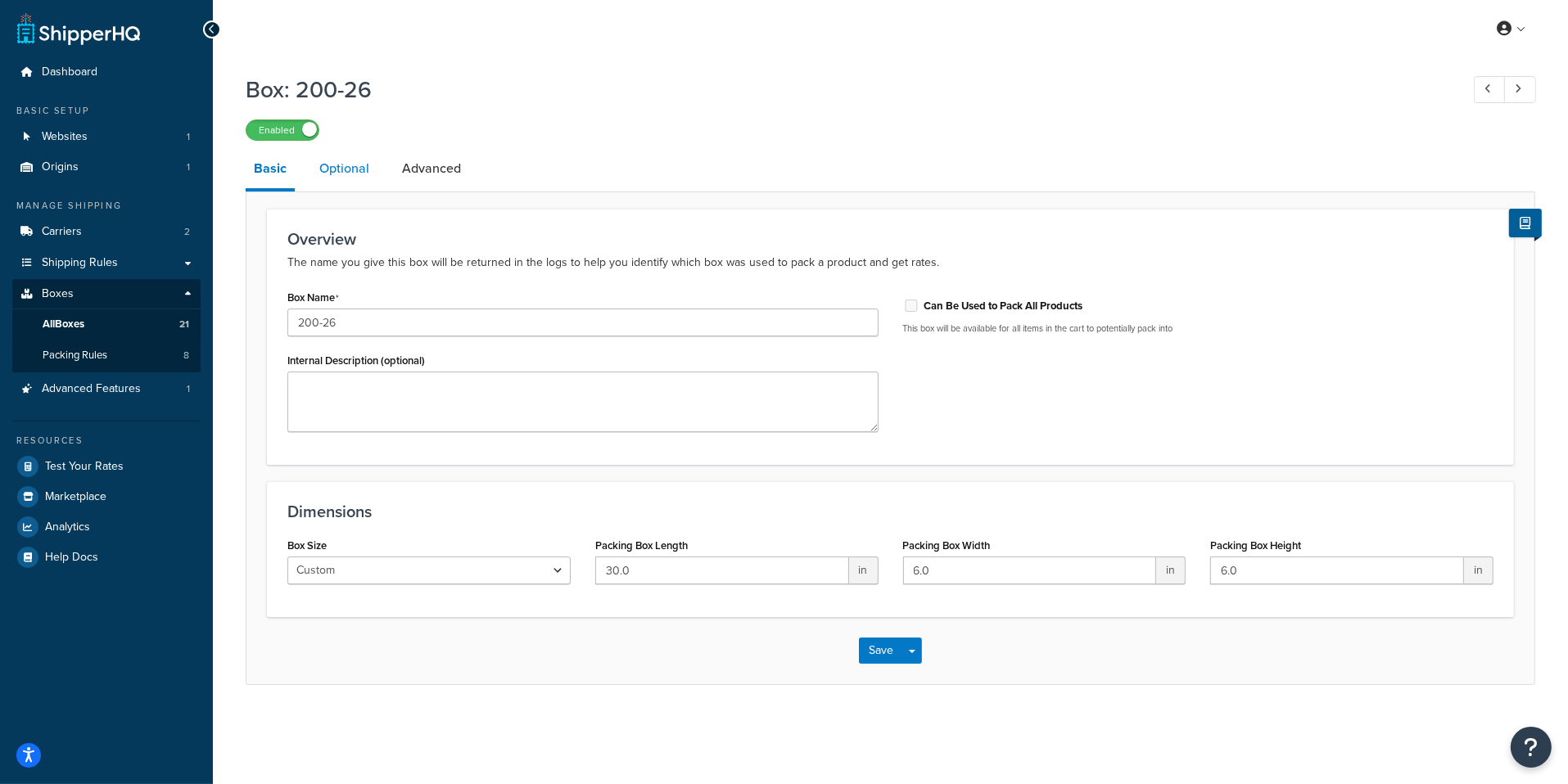
click at [349, 183] on link "Optional" at bounding box center [344, 169] width 66 height 40
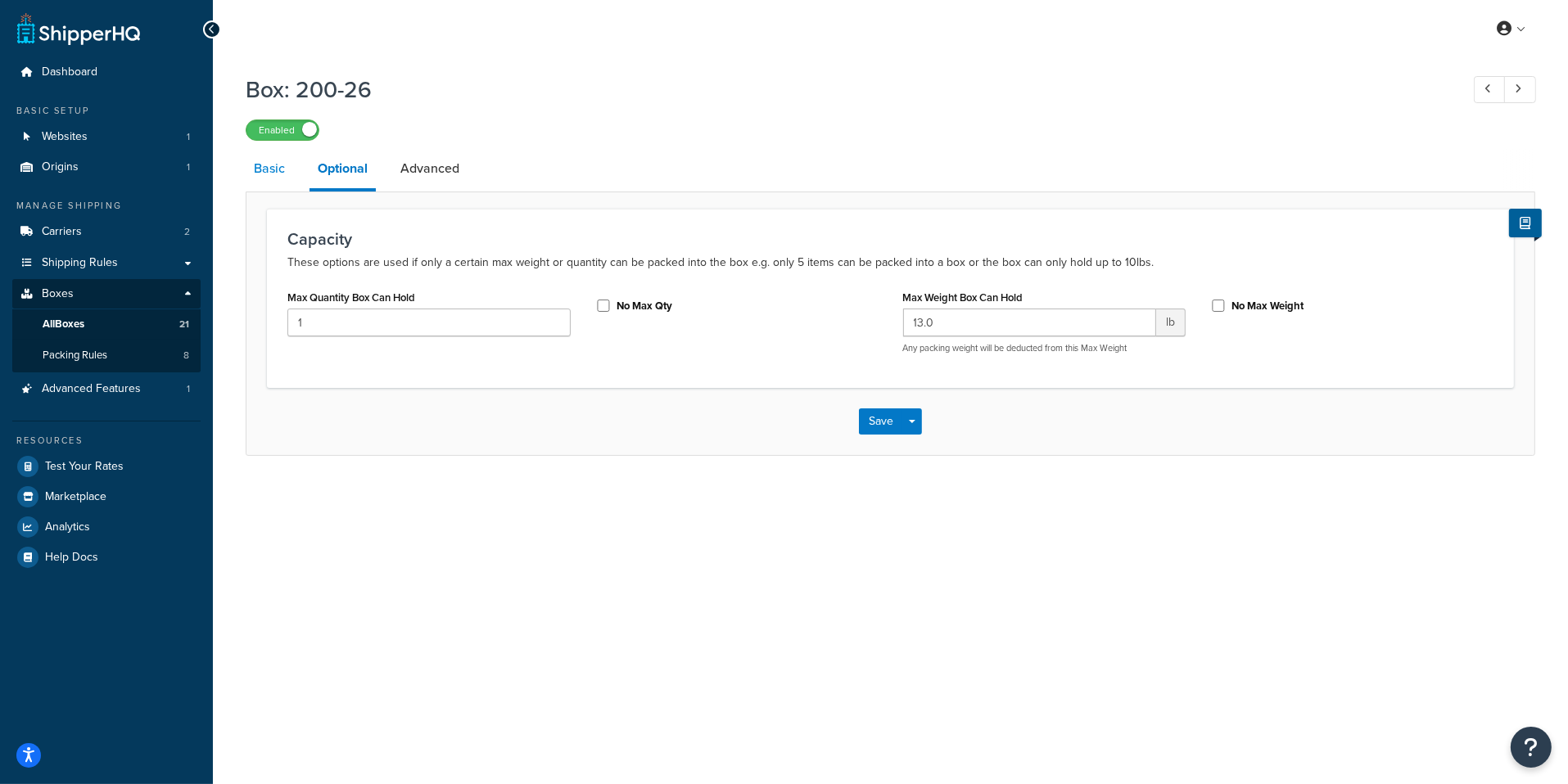
click at [285, 176] on link "Basic" at bounding box center [270, 169] width 47 height 40
